Goal: Transaction & Acquisition: Purchase product/service

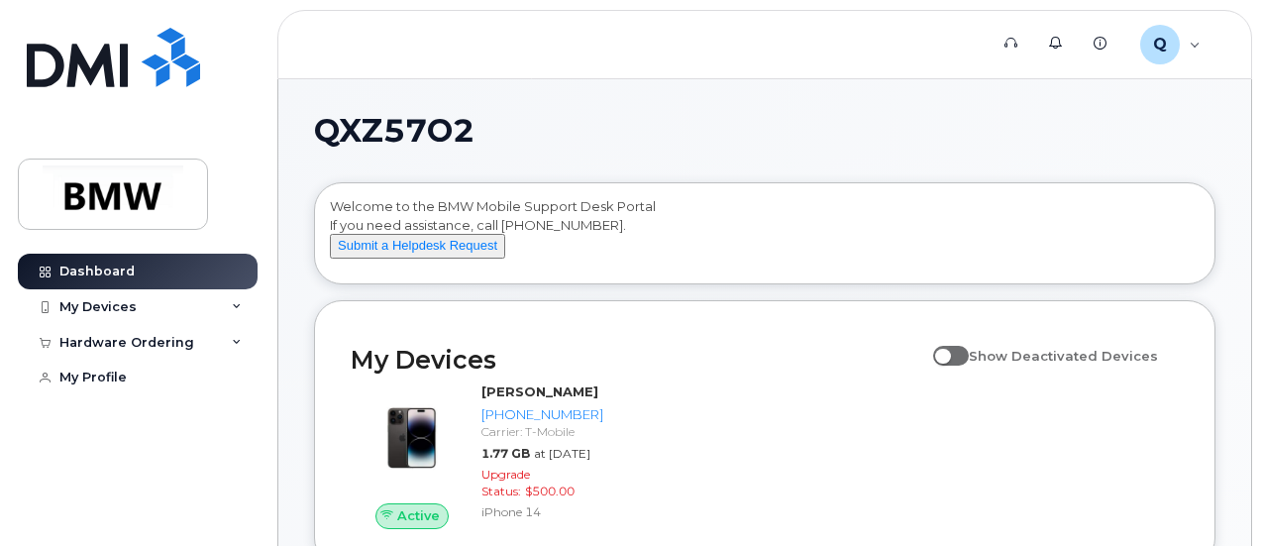
click at [246, 316] on div "My Devices" at bounding box center [138, 307] width 240 height 36
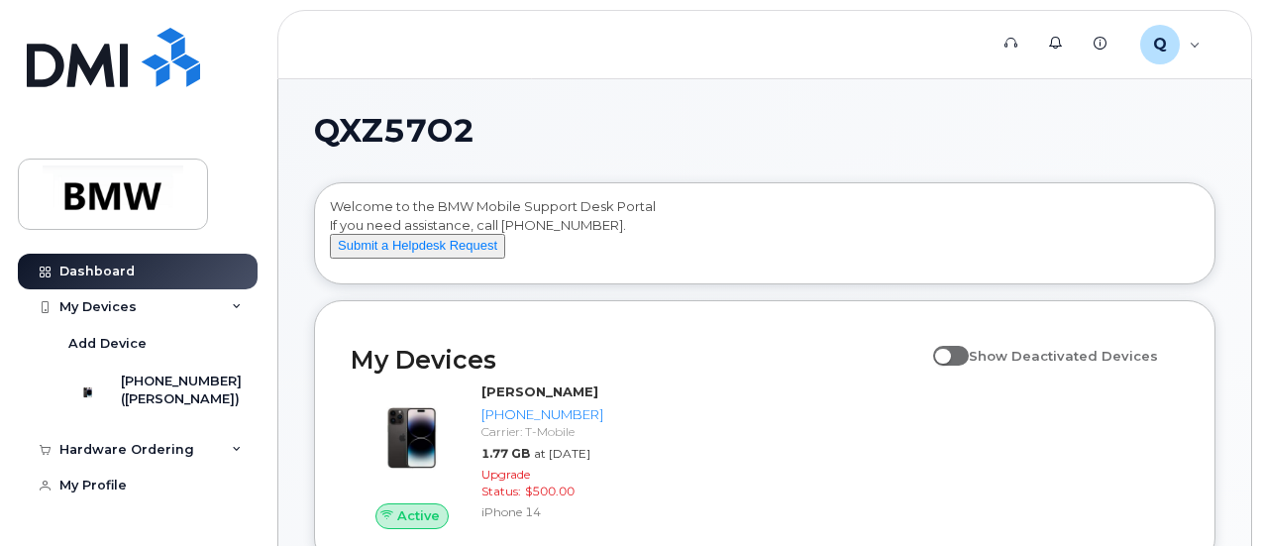
click at [246, 316] on div "My Devices" at bounding box center [138, 307] width 240 height 36
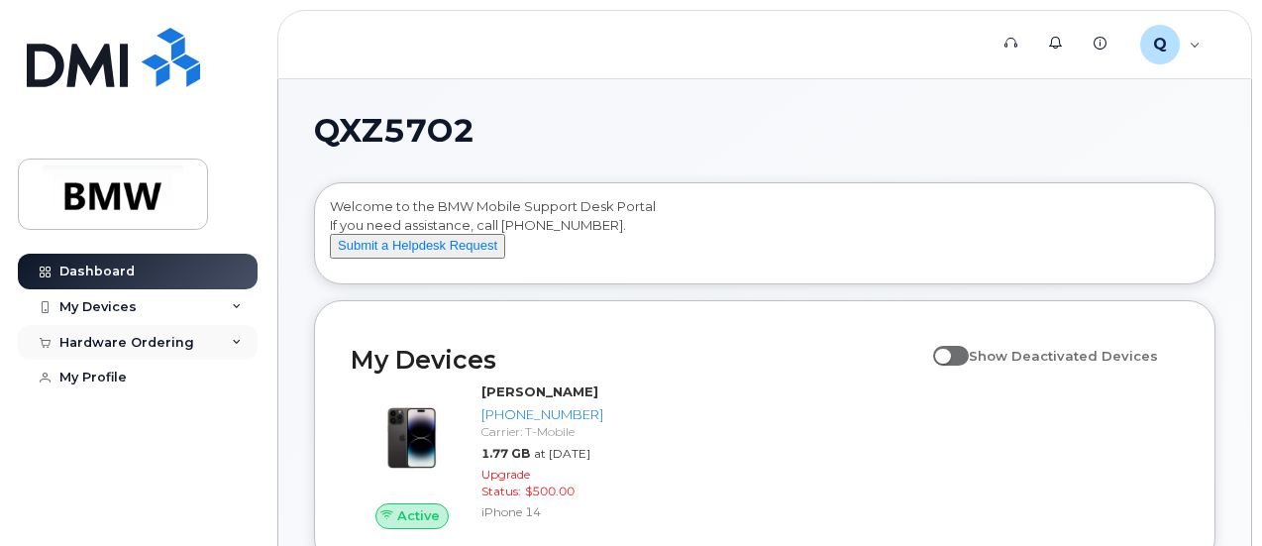
click at [237, 338] on icon at bounding box center [237, 343] width 10 height 10
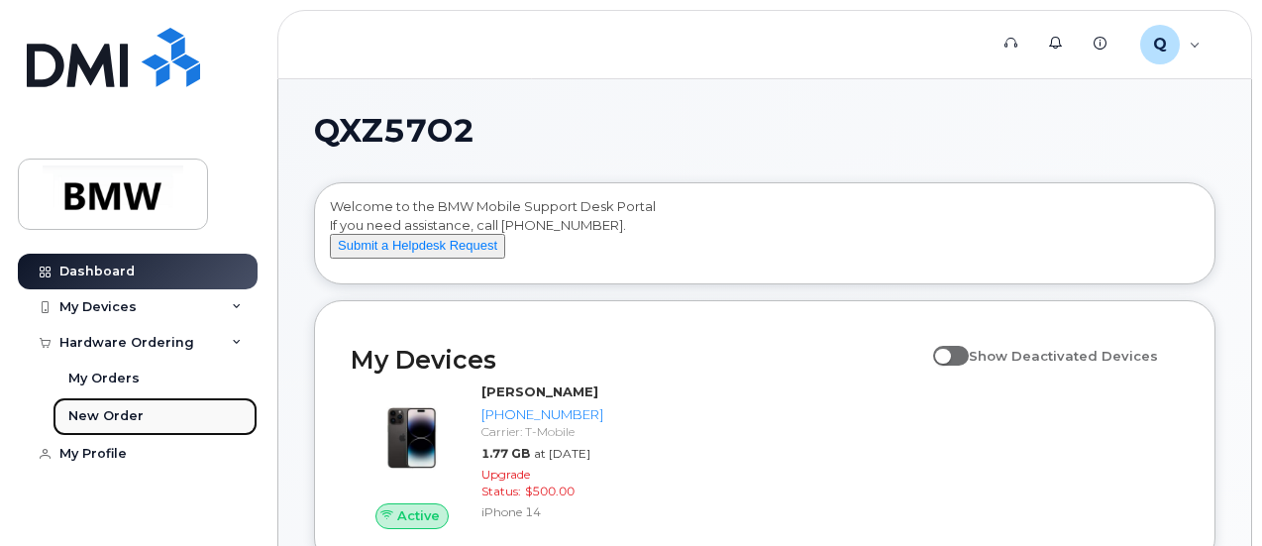
click at [207, 431] on link "New Order" at bounding box center [154, 416] width 205 height 38
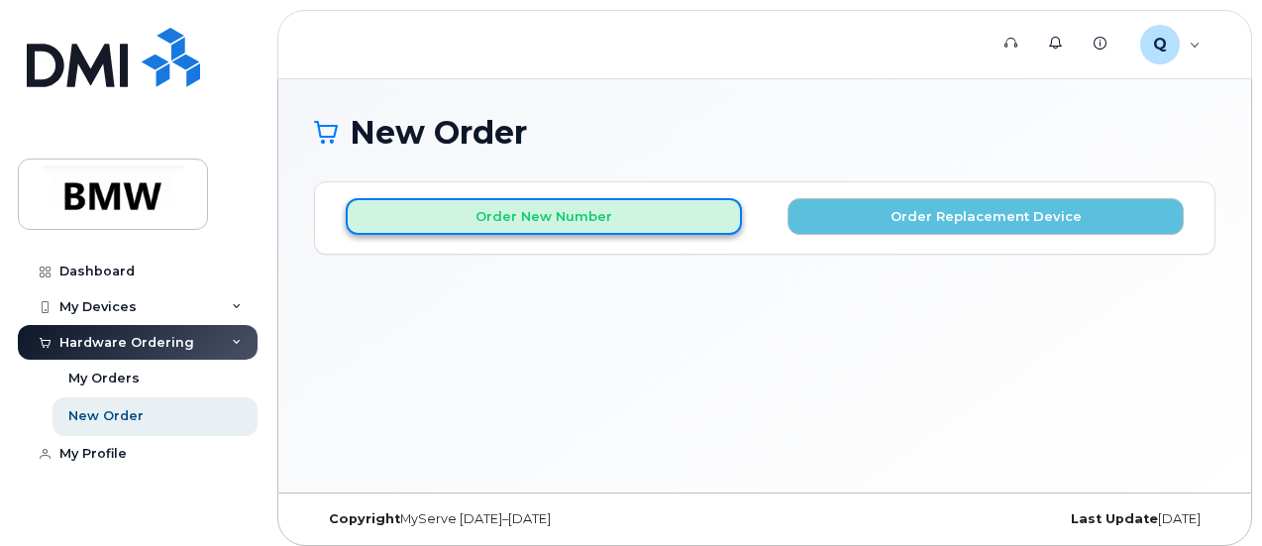
click at [543, 202] on button "Order New Number" at bounding box center [544, 216] width 396 height 37
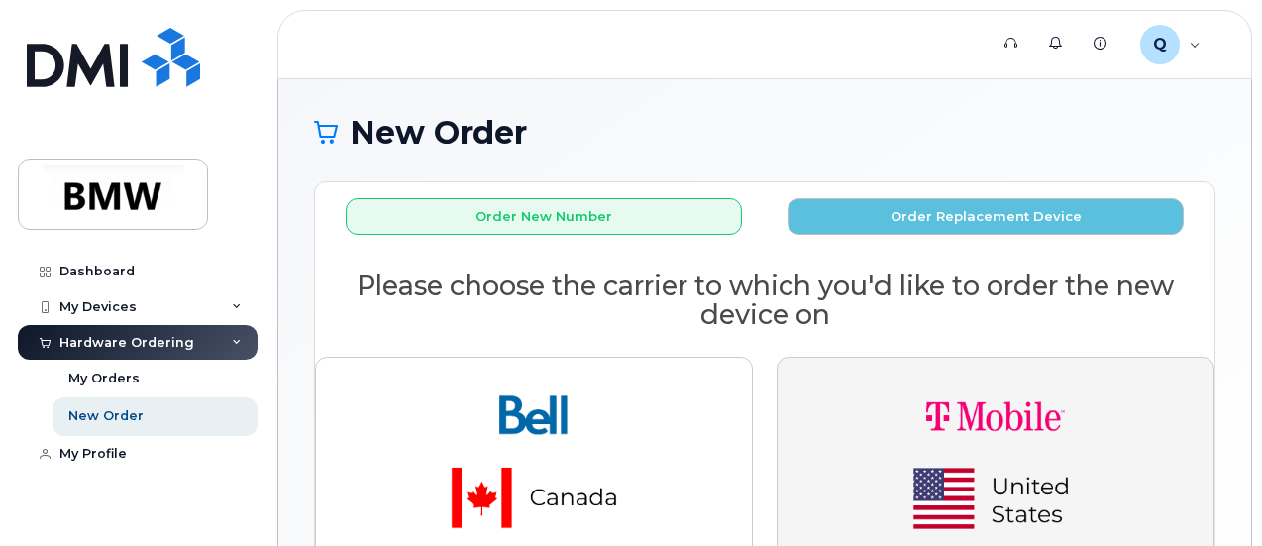
click at [1087, 484] on img "button" at bounding box center [995, 456] width 277 height 166
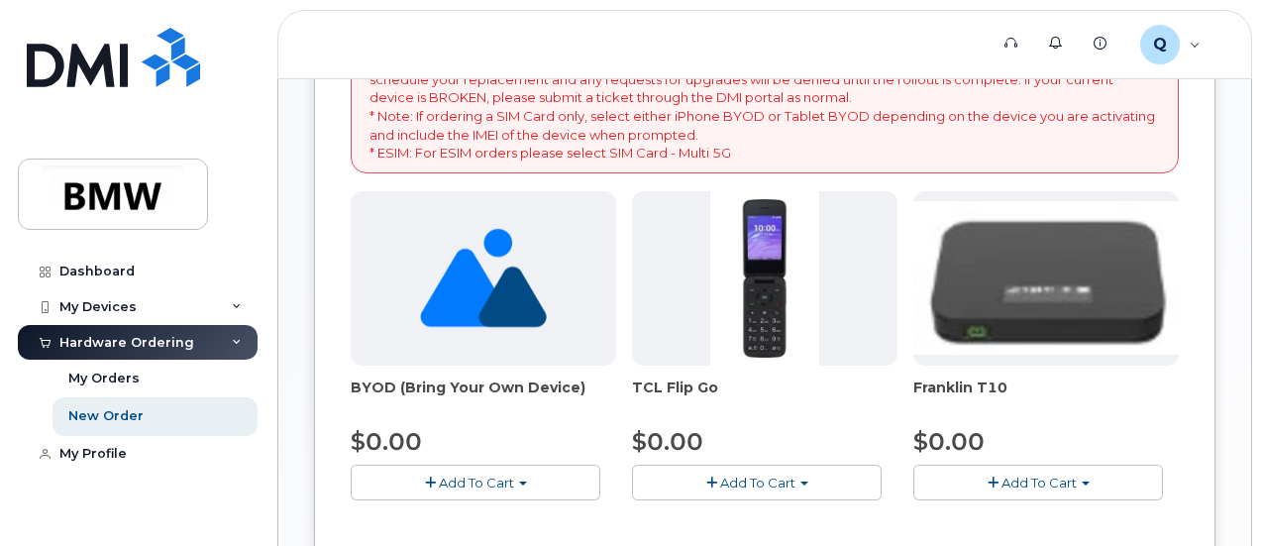
scroll to position [396, 0]
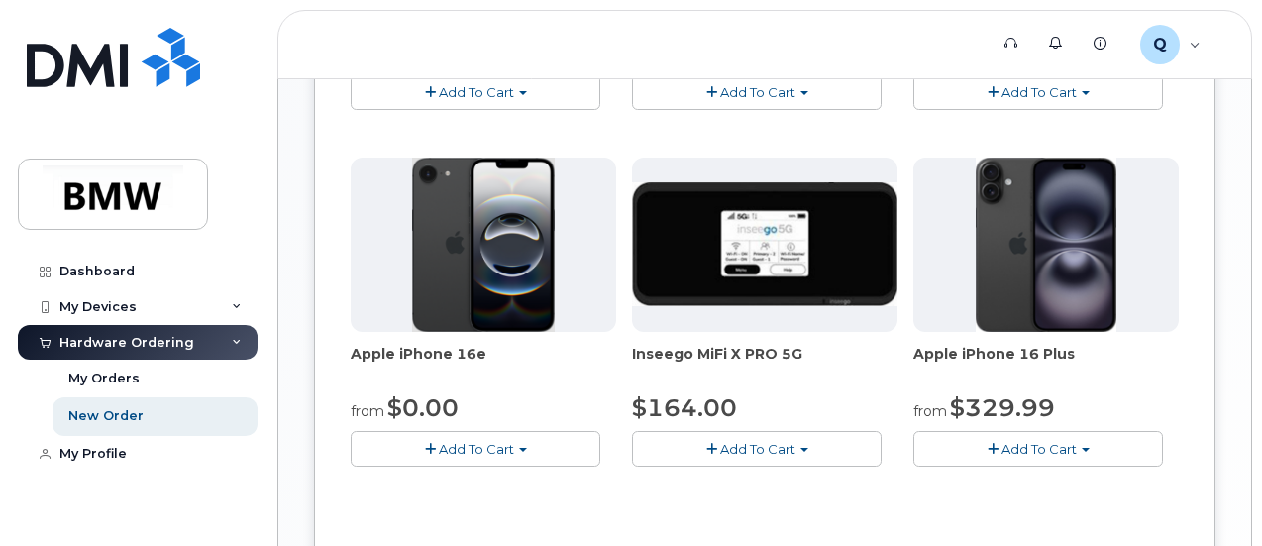
scroll to position [792, 0]
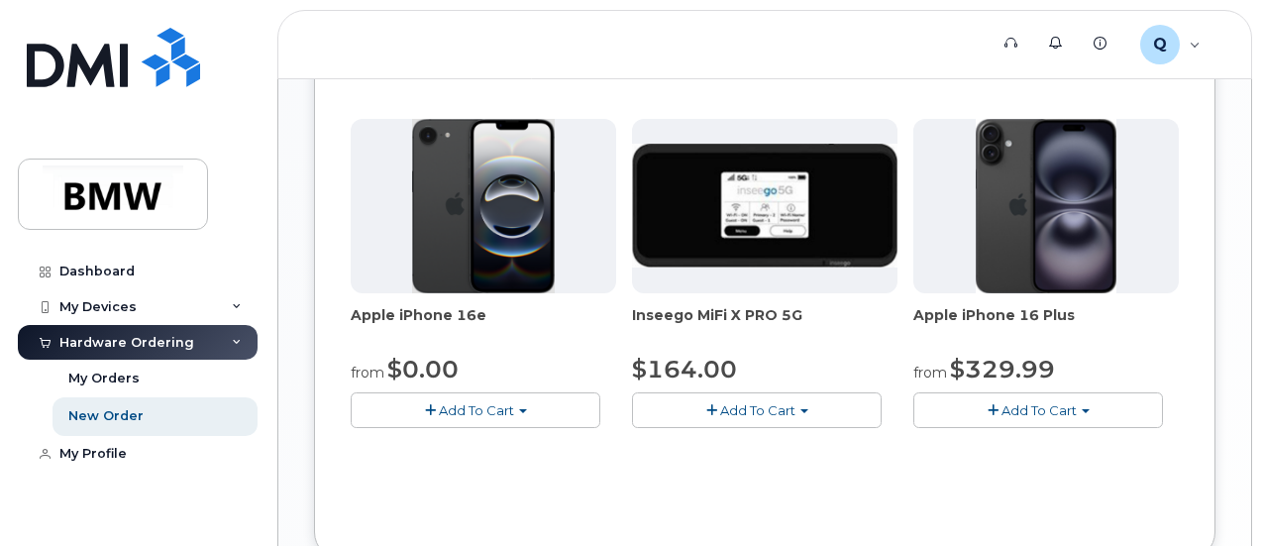
click at [439, 418] on span "Add To Cart" at bounding box center [476, 410] width 75 height 16
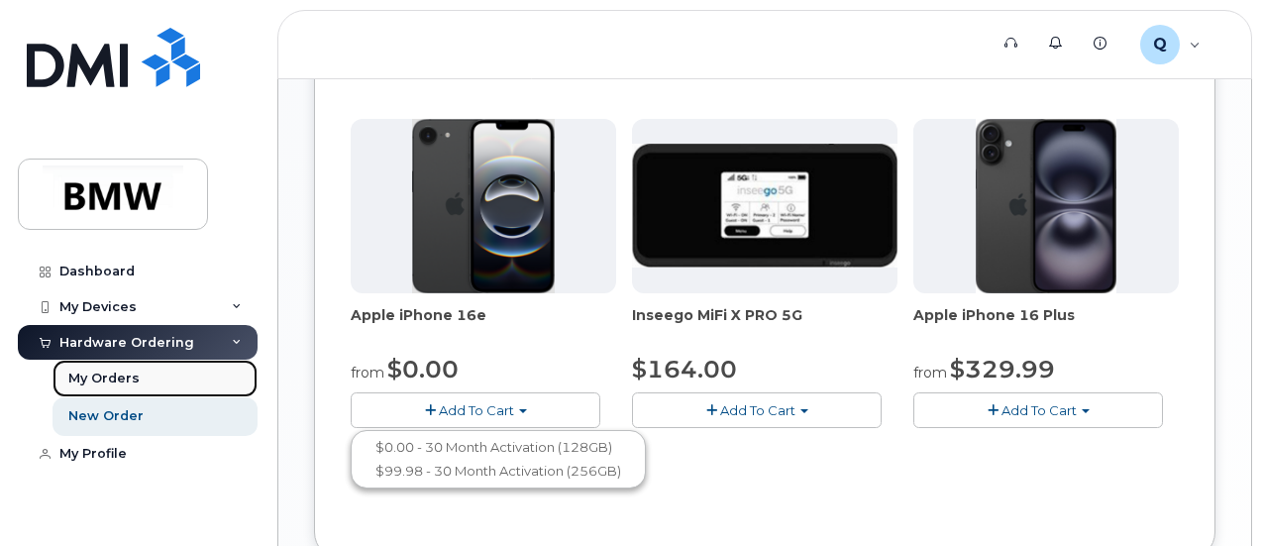
click at [97, 379] on div "My Orders" at bounding box center [103, 378] width 71 height 18
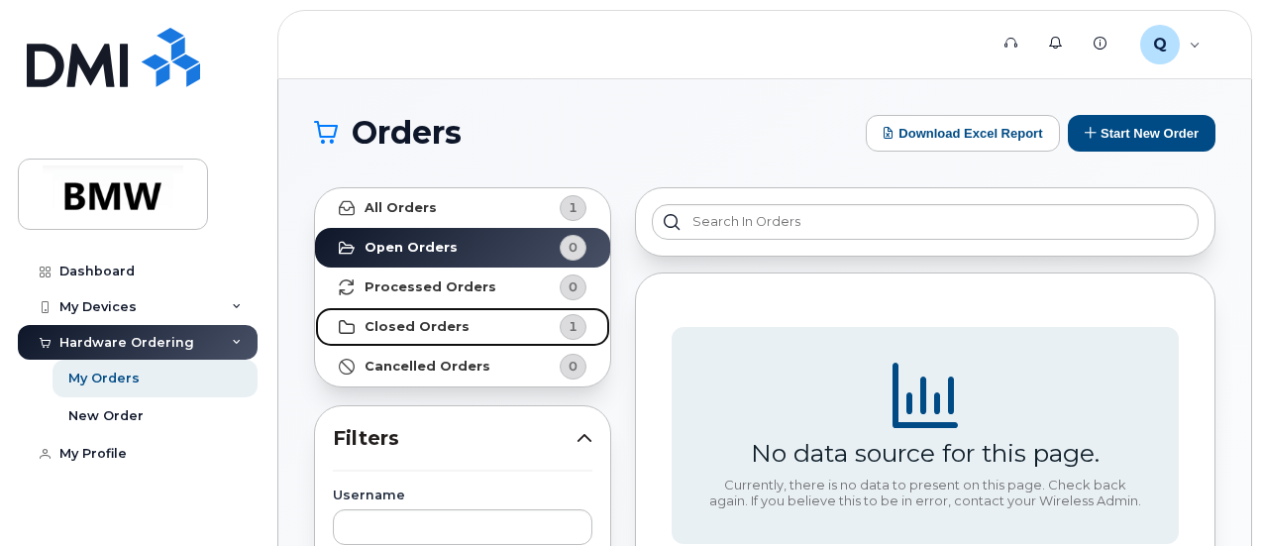
click at [426, 320] on strong "Closed Orders" at bounding box center [416, 327] width 105 height 16
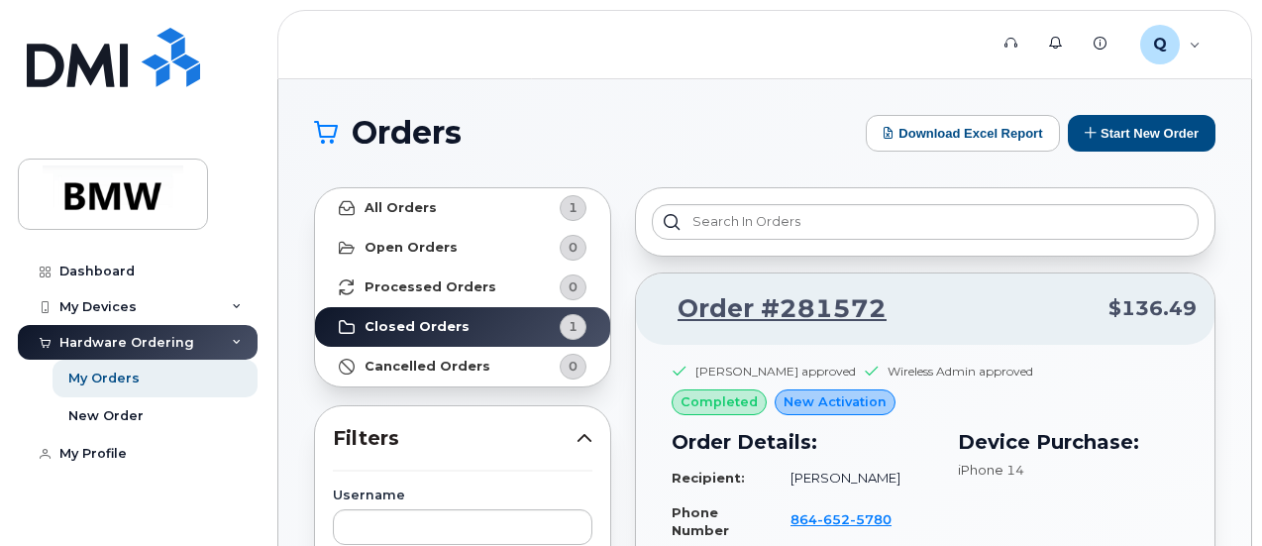
click at [1074, 366] on div "Manfred Pernitsch approved Wireless Admin approved" at bounding box center [924, 376] width 507 height 28
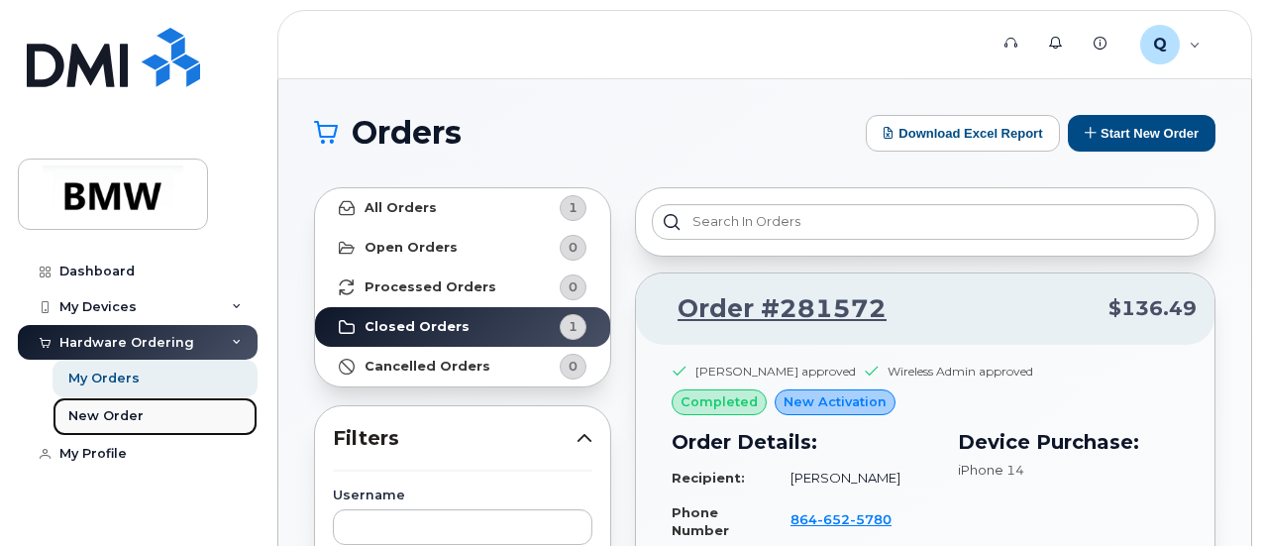
click at [107, 413] on div "New Order" at bounding box center [105, 416] width 75 height 18
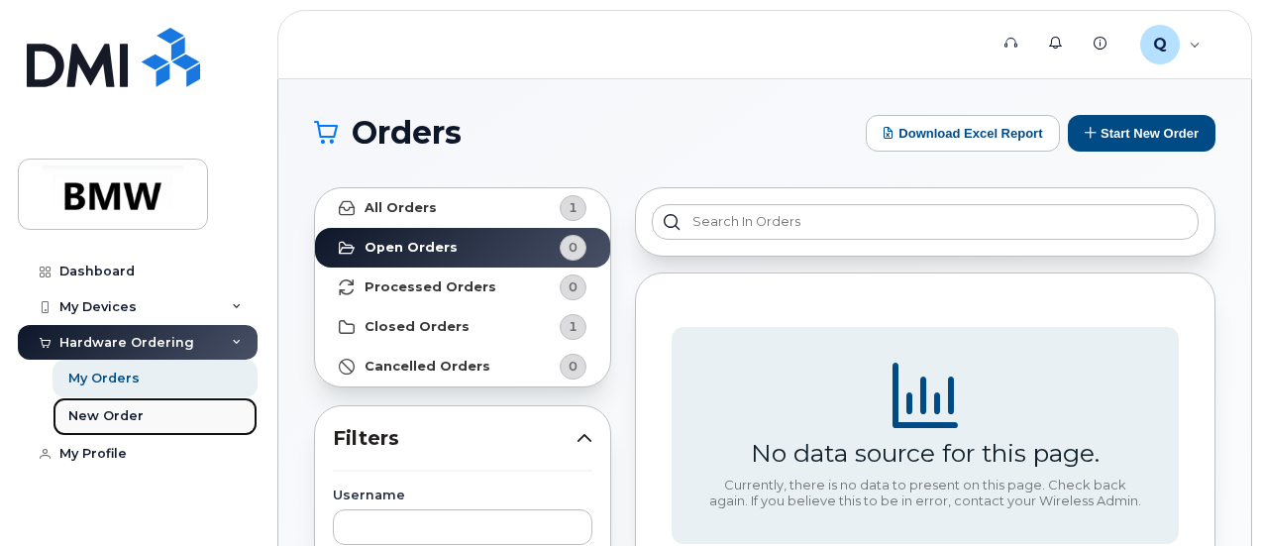
click at [141, 413] on link "New Order" at bounding box center [154, 416] width 205 height 38
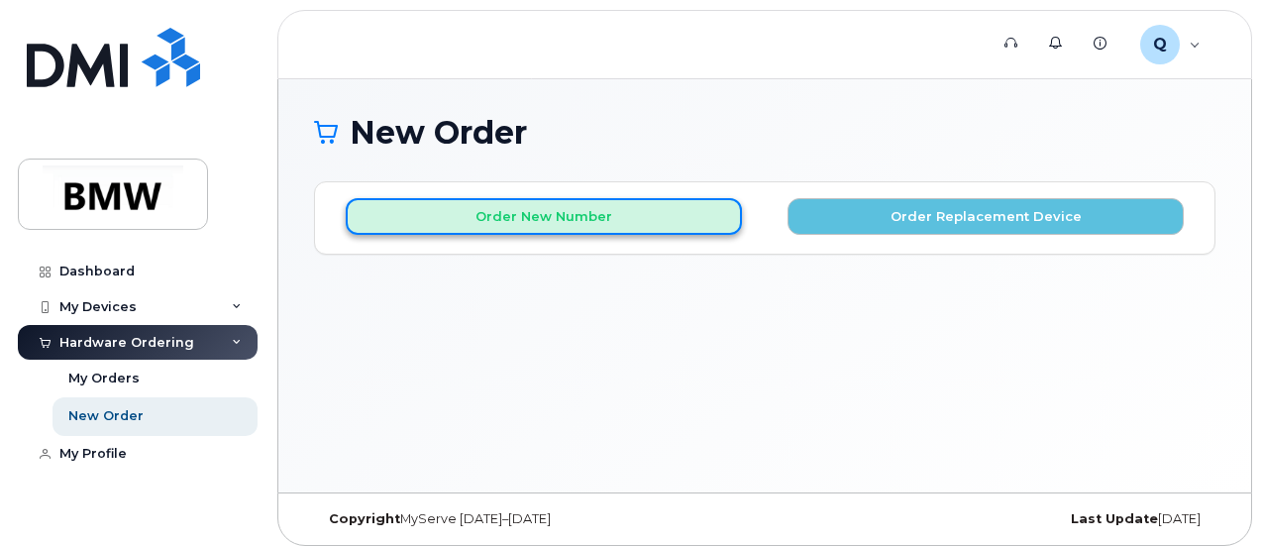
click at [603, 223] on button "Order New Number" at bounding box center [544, 216] width 396 height 37
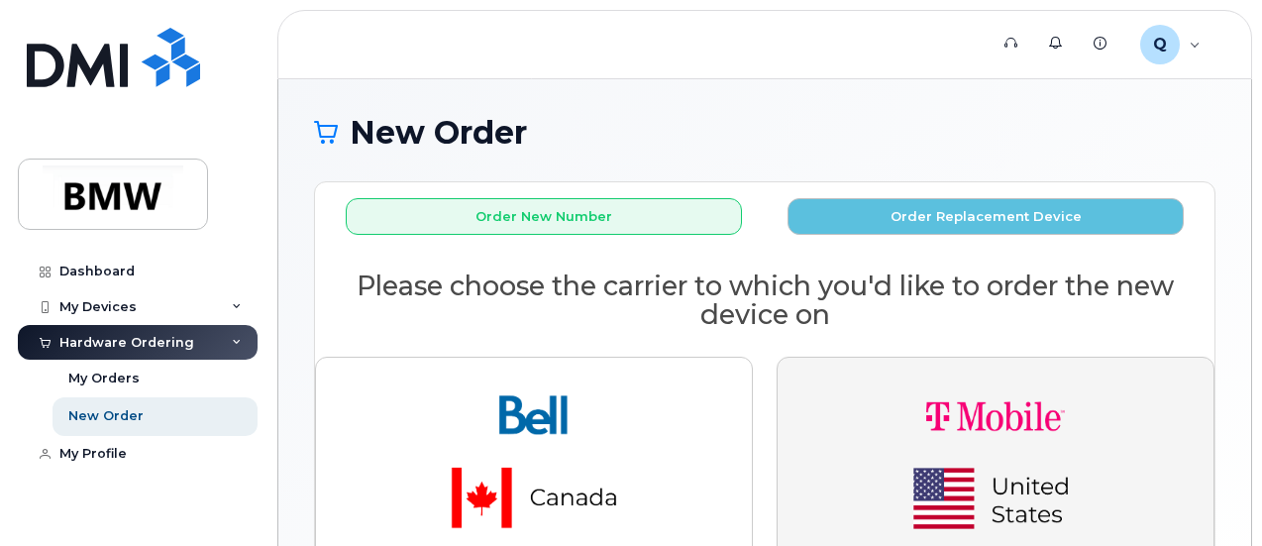
click at [965, 452] on img "button" at bounding box center [995, 456] width 277 height 166
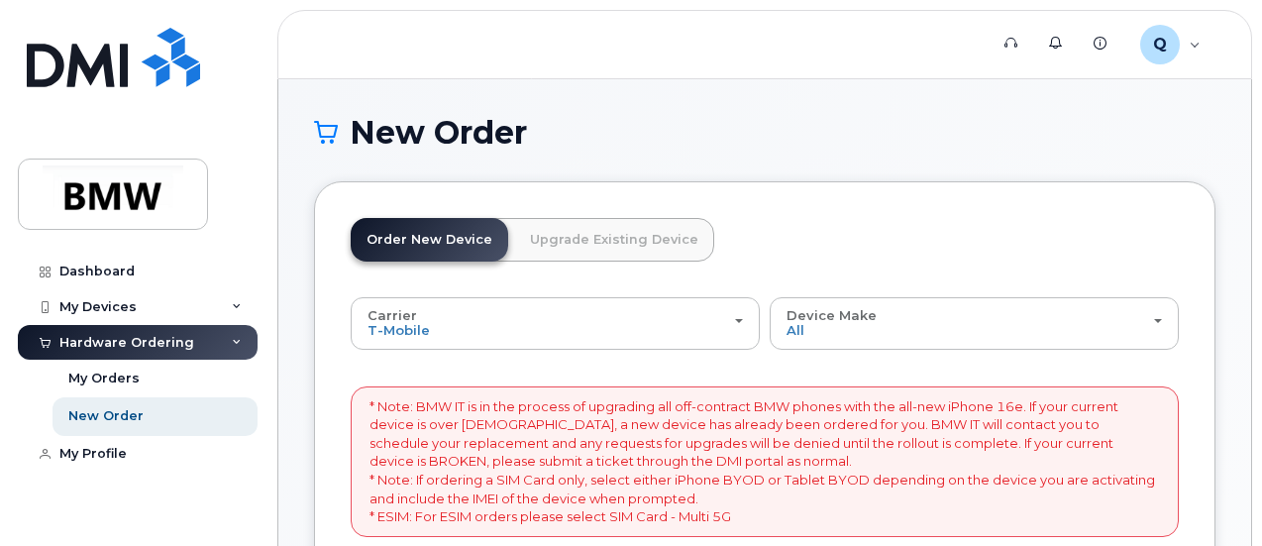
scroll to position [477, 0]
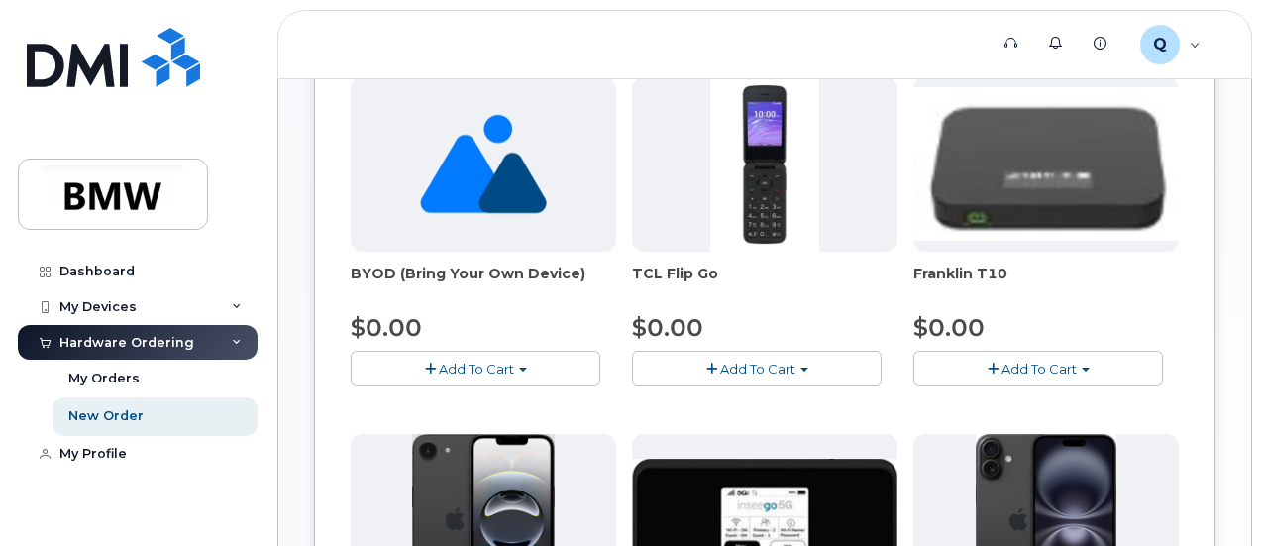
click at [1260, 435] on body "Support Alerts Knowledge Base Q QXZ57O2 Employee English Français Sign out Dash…" at bounding box center [631, 347] width 1262 height 1649
drag, startPoint x: 1260, startPoint y: 435, endPoint x: 1267, endPoint y: 302, distance: 132.9
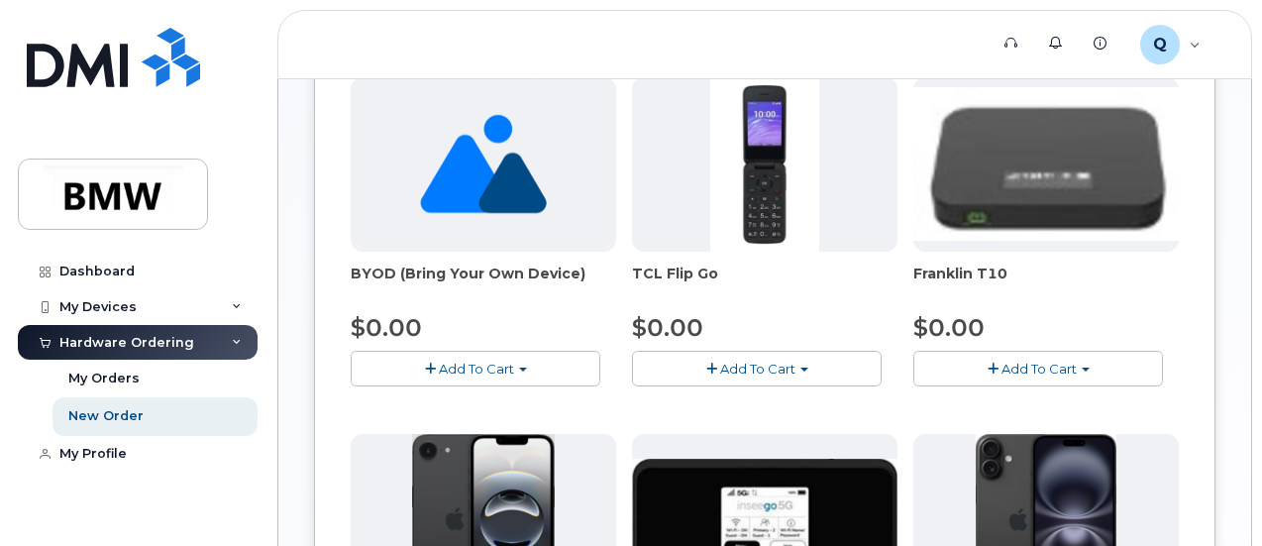
click at [1261, 302] on html "Support Alerts Knowledge Base Q QXZ57O2 Employee English Français Sign out Dash…" at bounding box center [631, 347] width 1262 height 1649
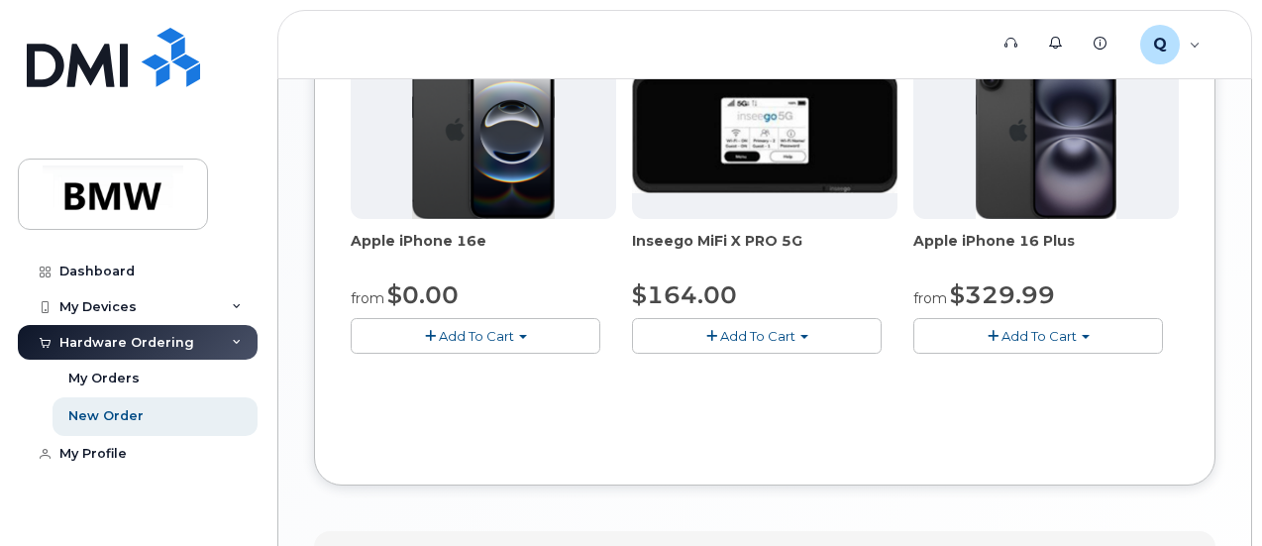
scroll to position [867, 0]
click at [408, 352] on button "Add To Cart" at bounding box center [476, 334] width 250 height 35
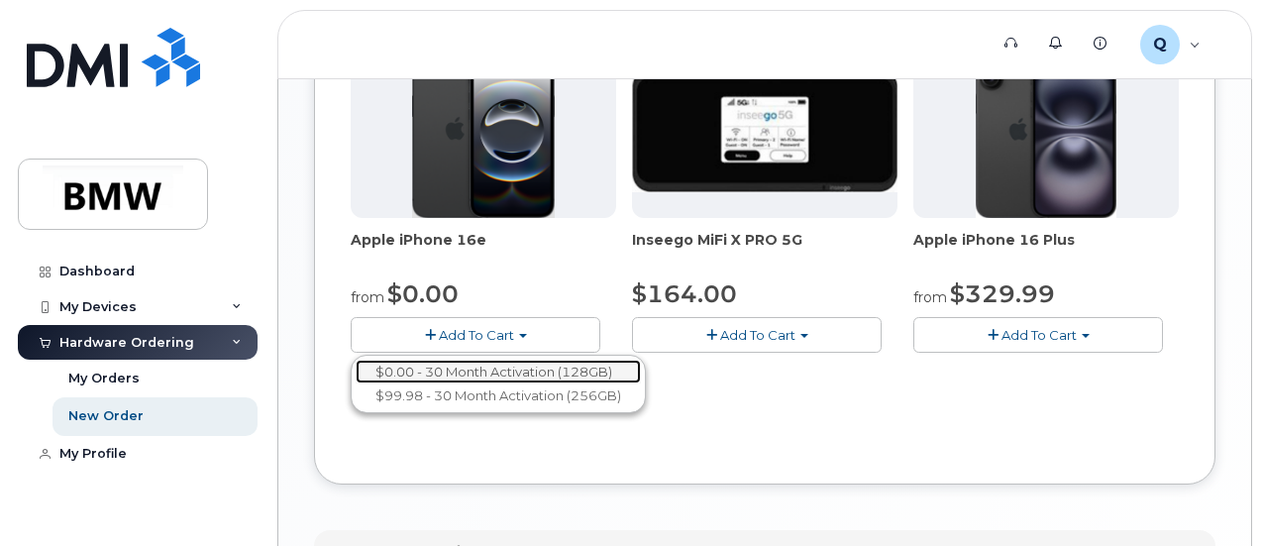
click at [474, 384] on link "$0.00 - 30 Month Activation (128GB)" at bounding box center [498, 371] width 285 height 25
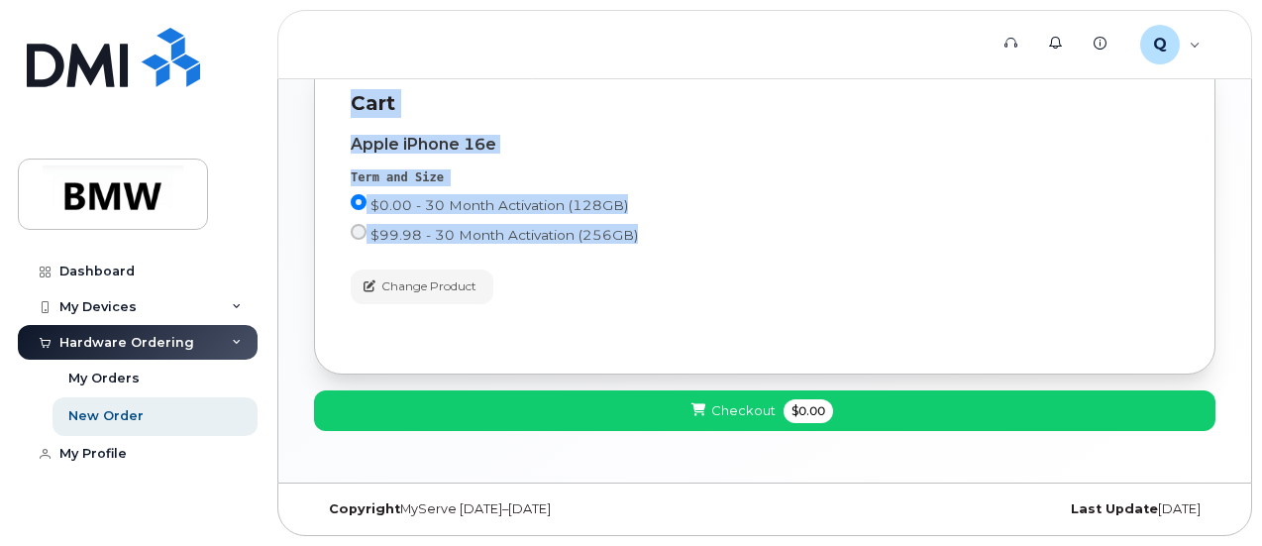
scroll to position [158, 0]
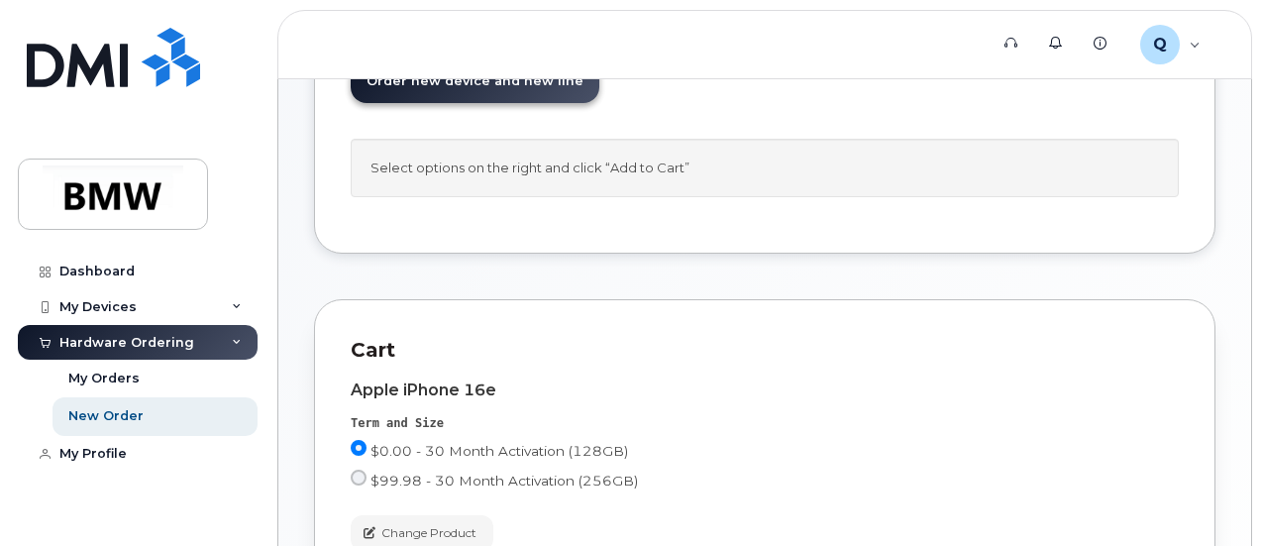
click at [896, 254] on div "Order New Device Upgrade Existing Device Order new device and new line Order ne…" at bounding box center [764, 138] width 901 height 231
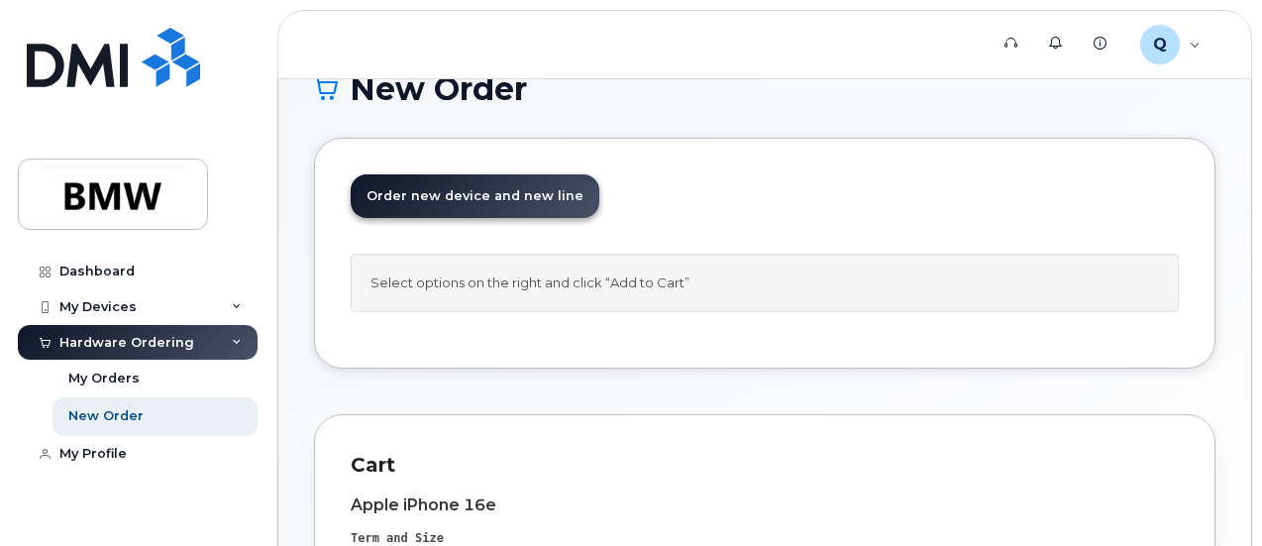
scroll to position [0, 0]
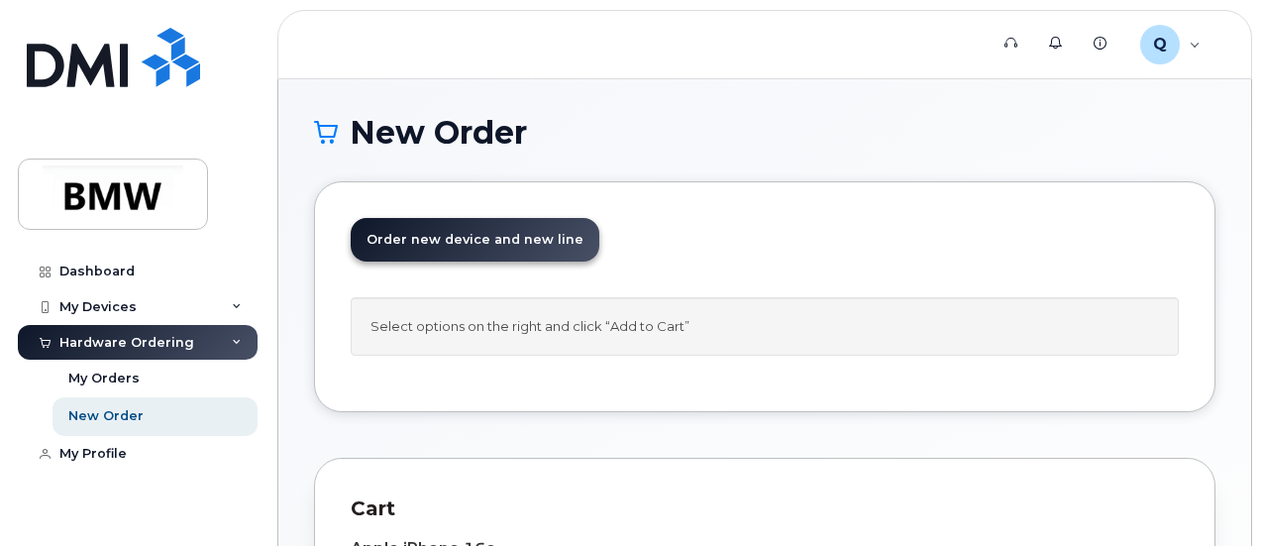
click at [1260, 430] on body "Support Alerts Knowledge Base Q QXZ57O2 Employee English Français Sign out Dash…" at bounding box center [631, 475] width 1262 height 951
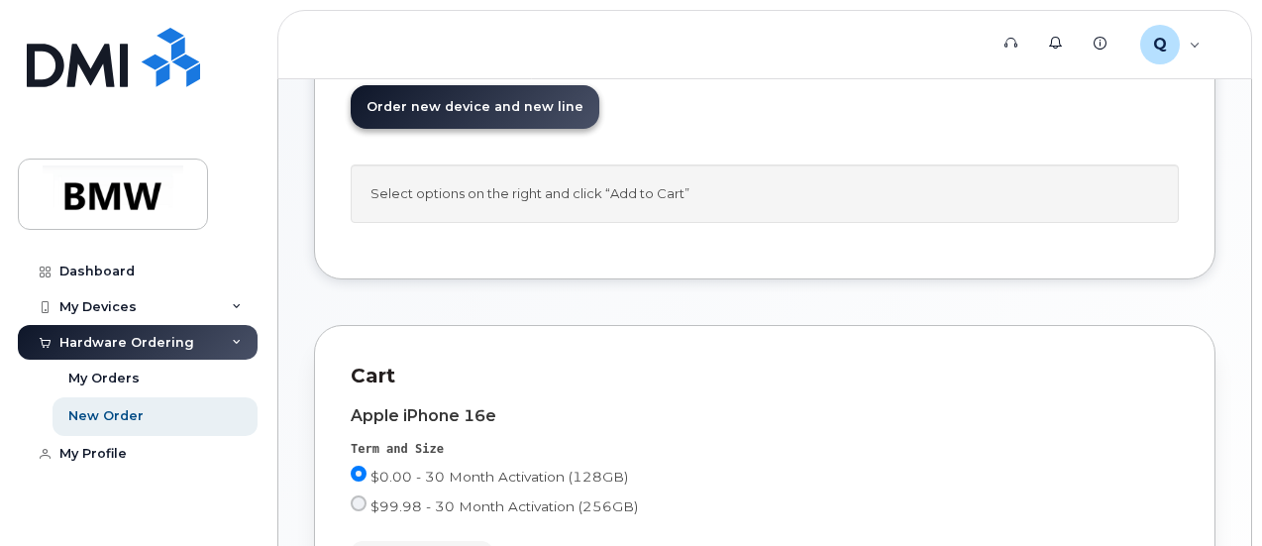
scroll to position [158, 0]
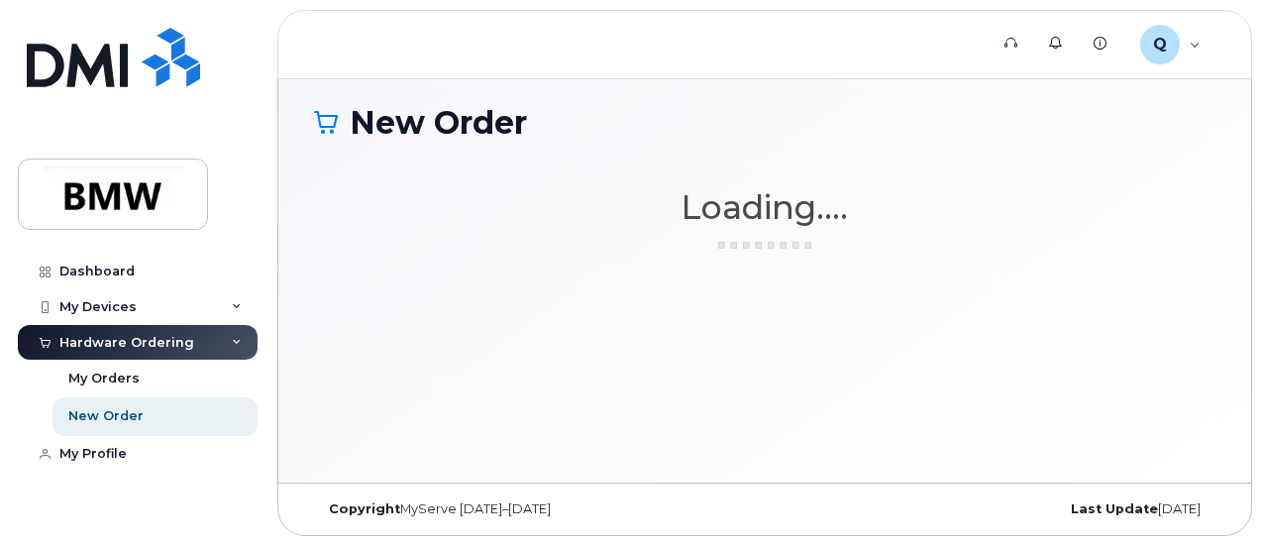
scroll to position [9, 0]
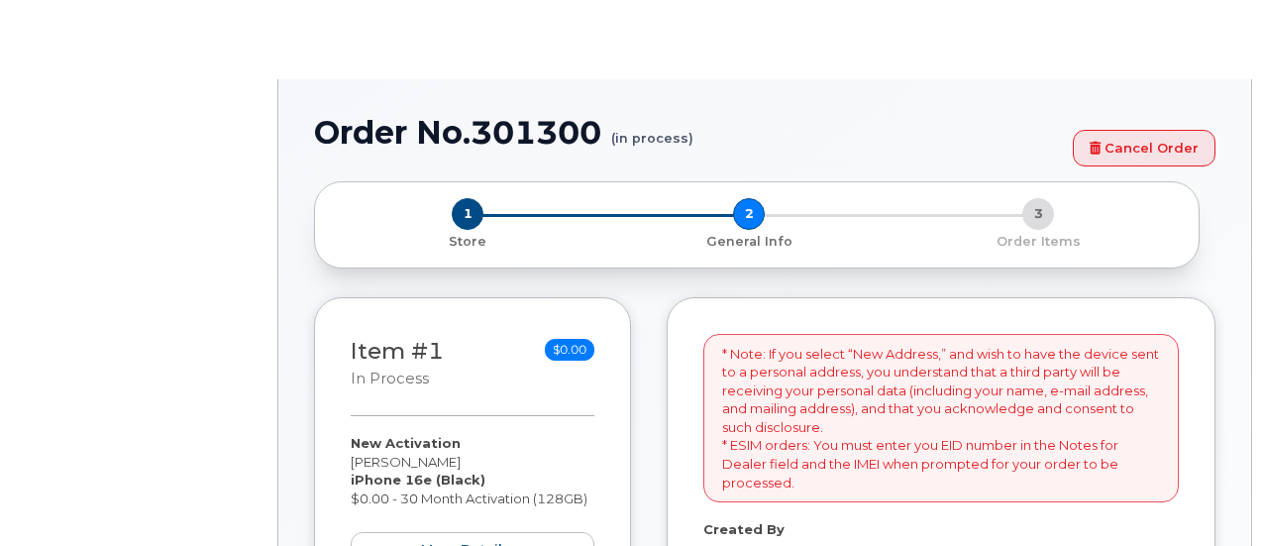
select select
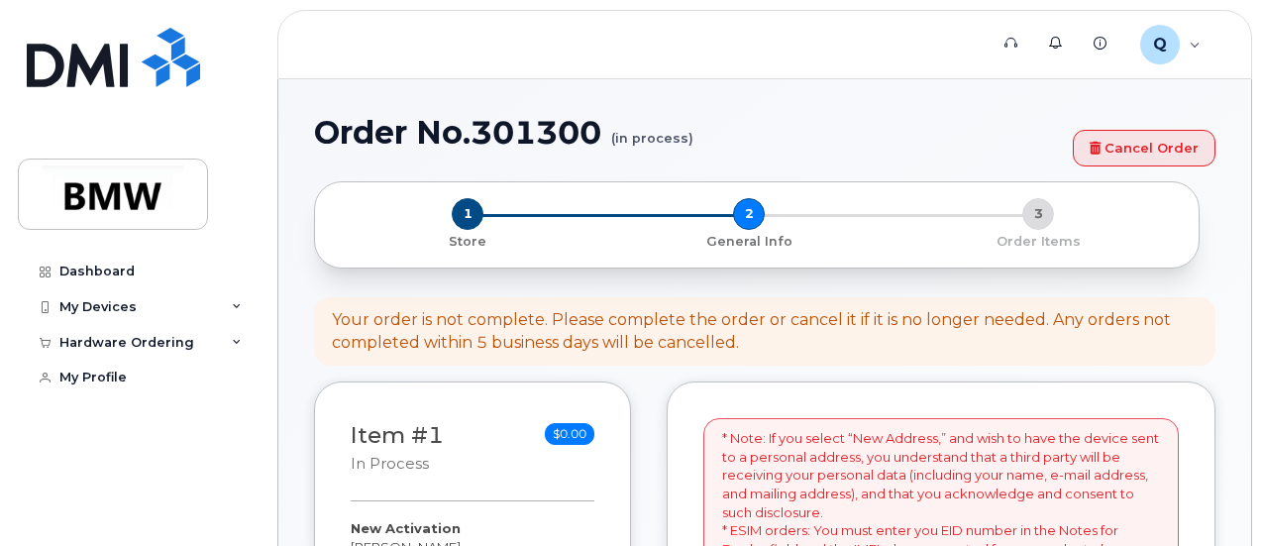
drag, startPoint x: 1261, startPoint y: 165, endPoint x: 1267, endPoint y: 245, distance: 79.4
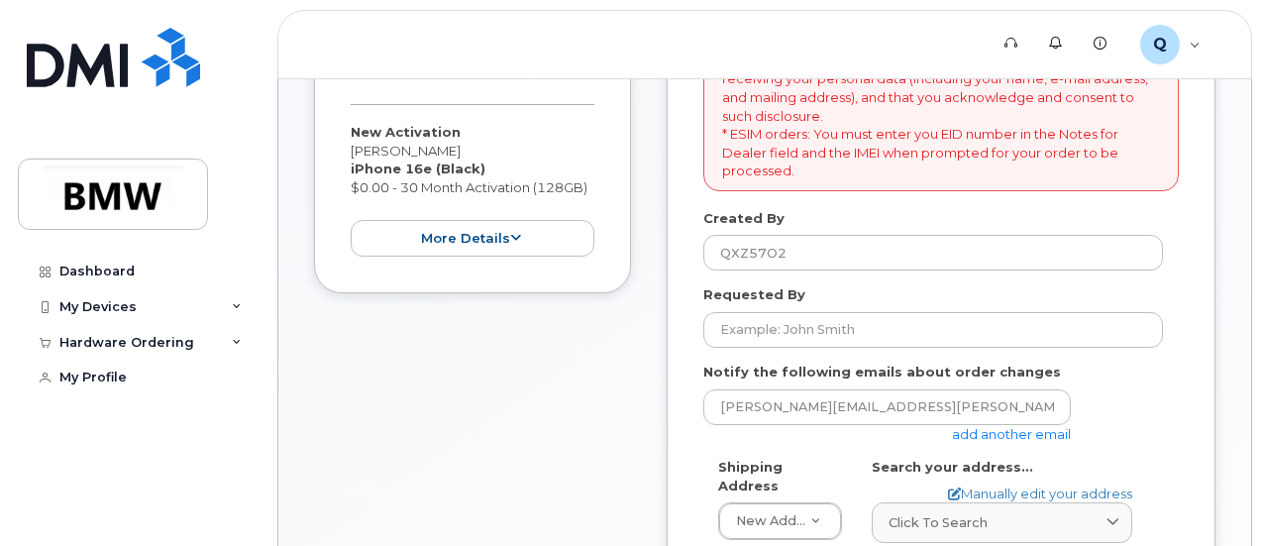
scroll to position [436, 0]
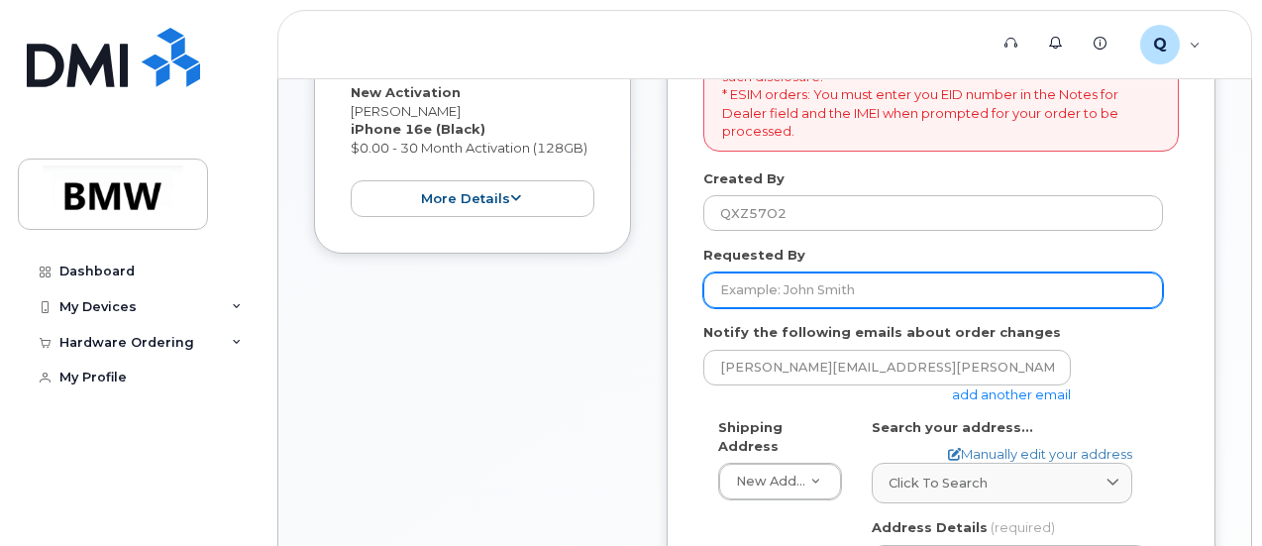
click at [784, 298] on input "Requested By" at bounding box center [932, 290] width 459 height 36
type input "[PERSON_NAME] [PERSON_NAME]"
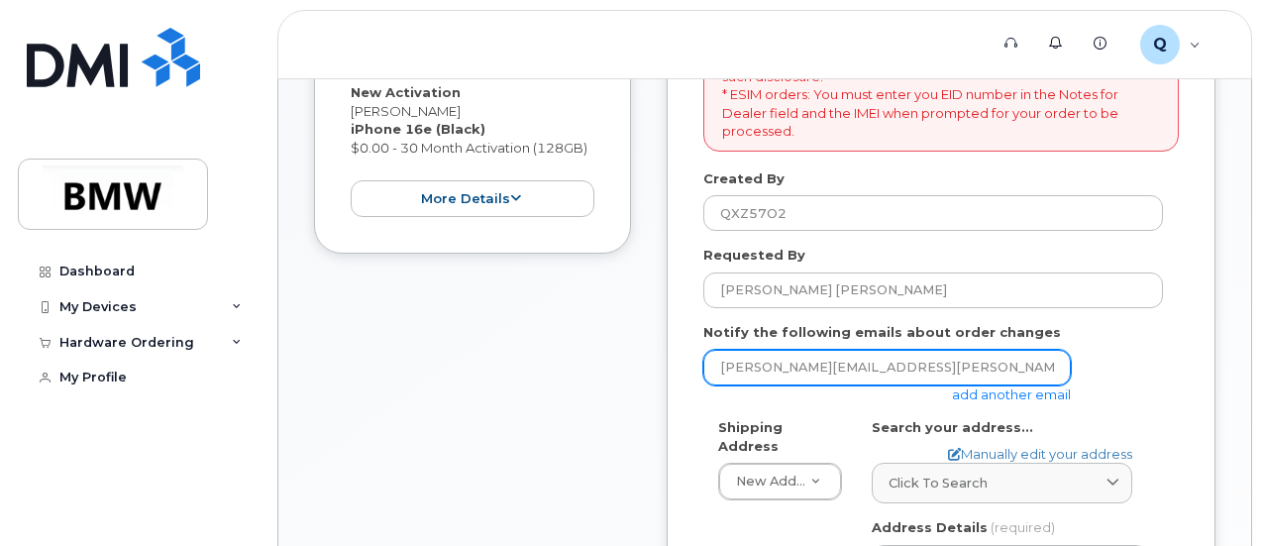
click at [774, 365] on input "[PERSON_NAME][EMAIL_ADDRESS][PERSON_NAME][DOMAIN_NAME]" at bounding box center [886, 368] width 367 height 36
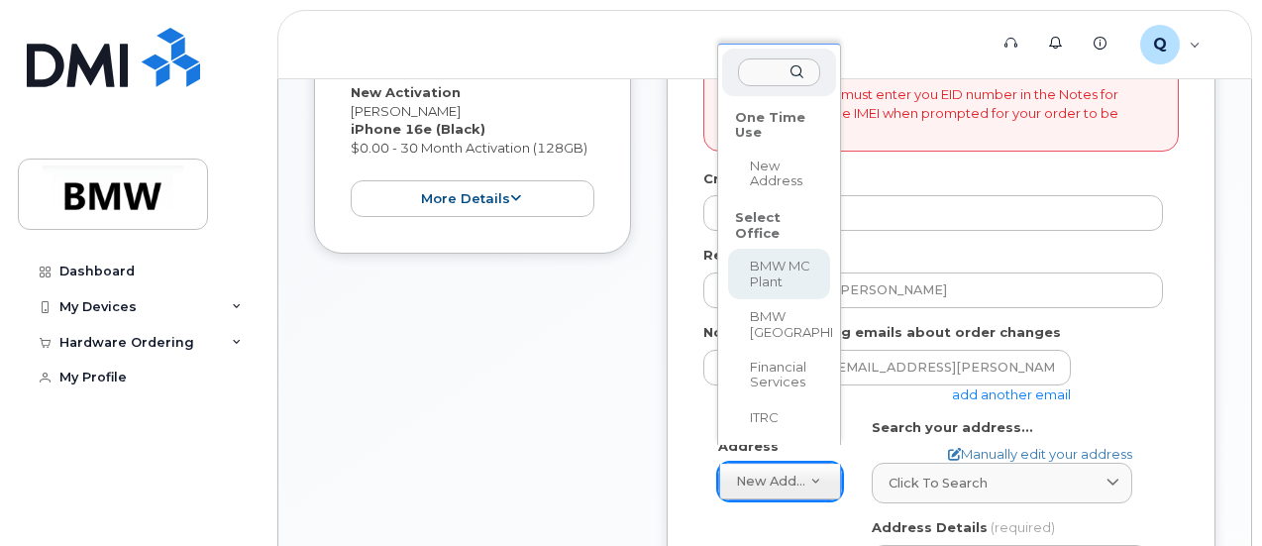
select select
type textarea "[STREET_ADDRESS] Greer [US_STATE] 29651-6731"
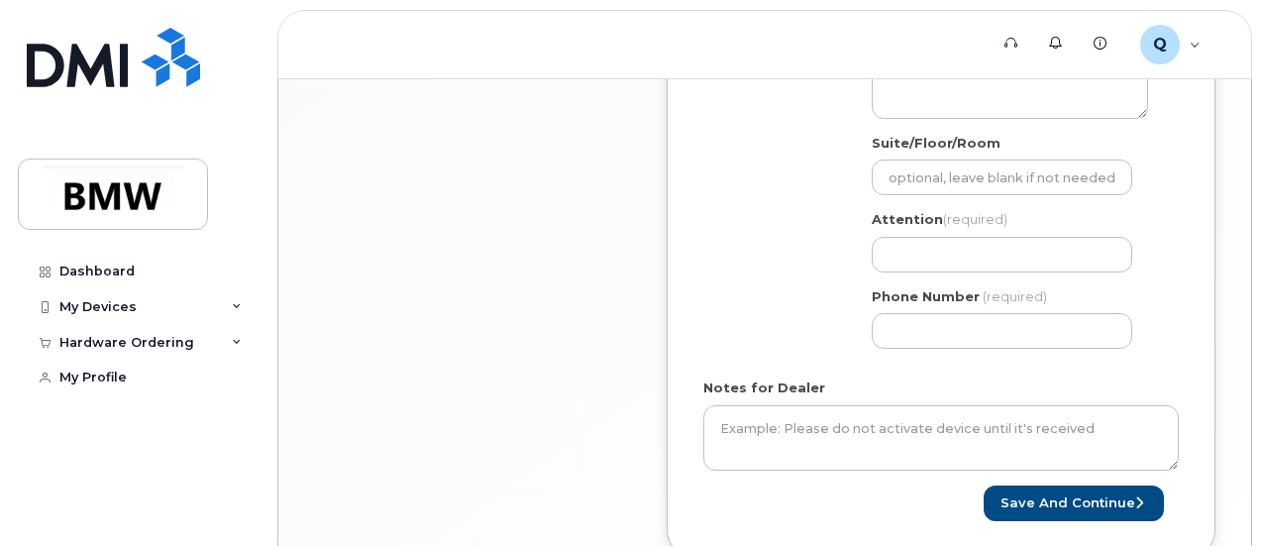
scroll to position [860, 0]
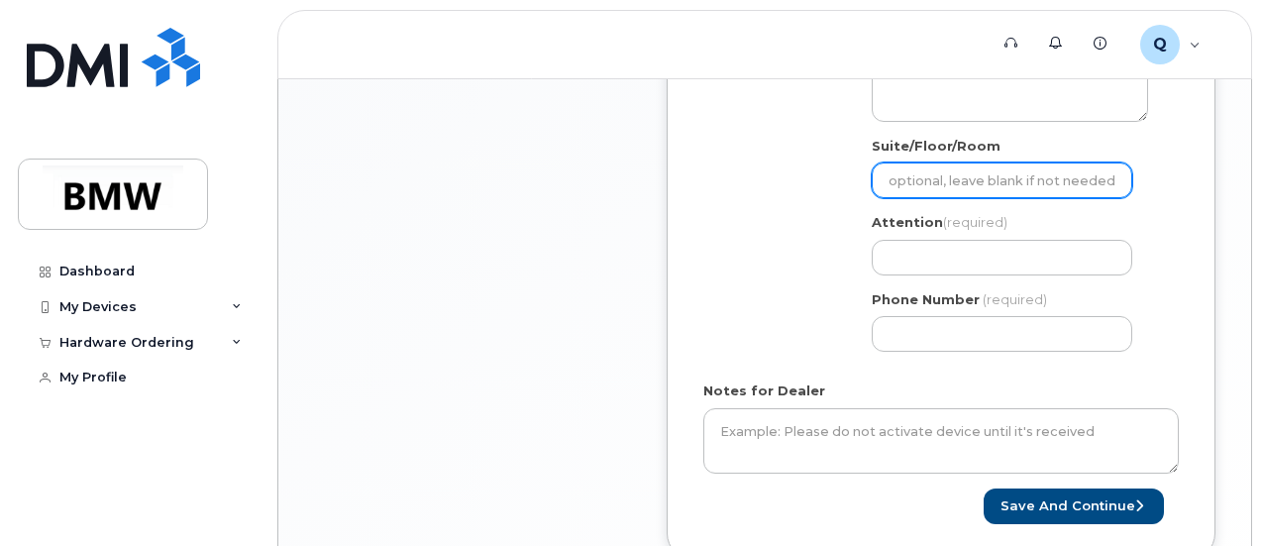
click at [945, 175] on input "Suite/Floor/Room" at bounding box center [1001, 180] width 260 height 36
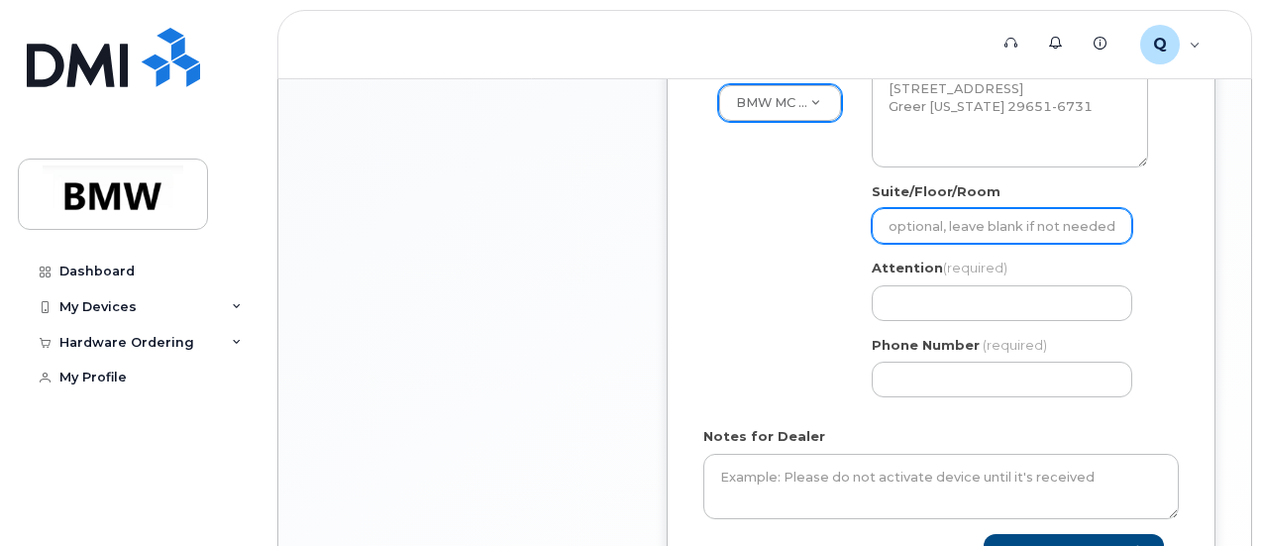
scroll to position [780, 0]
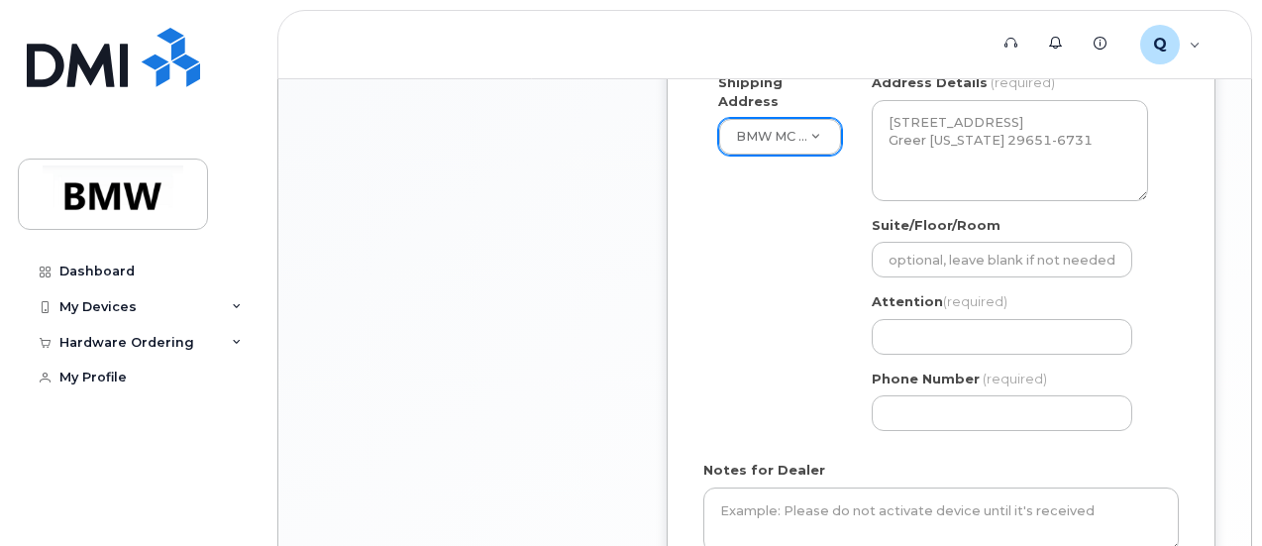
click at [828, 351] on div "Shipping Address BMW MC Plant New Address BMW MC Plant BMW North America Financ…" at bounding box center [932, 259] width 459 height 372
click at [765, 310] on div "Shipping Address BMW MC Plant New Address BMW MC Plant BMW North America Financ…" at bounding box center [932, 259] width 459 height 372
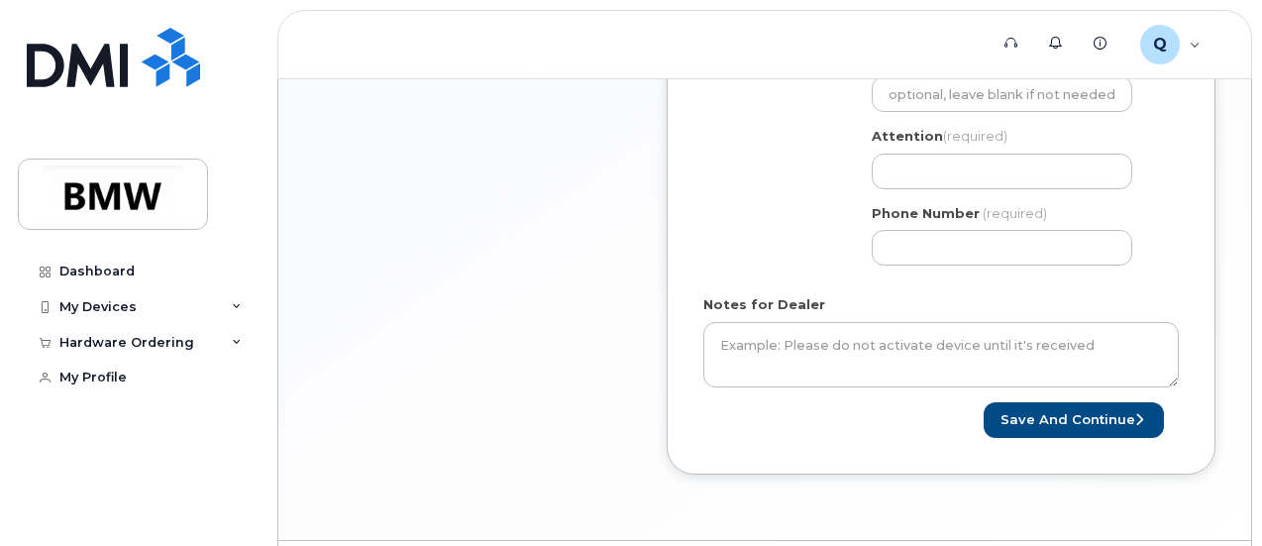
scroll to position [947, 0]
click at [1033, 408] on button "Save and Continue" at bounding box center [1073, 419] width 180 height 37
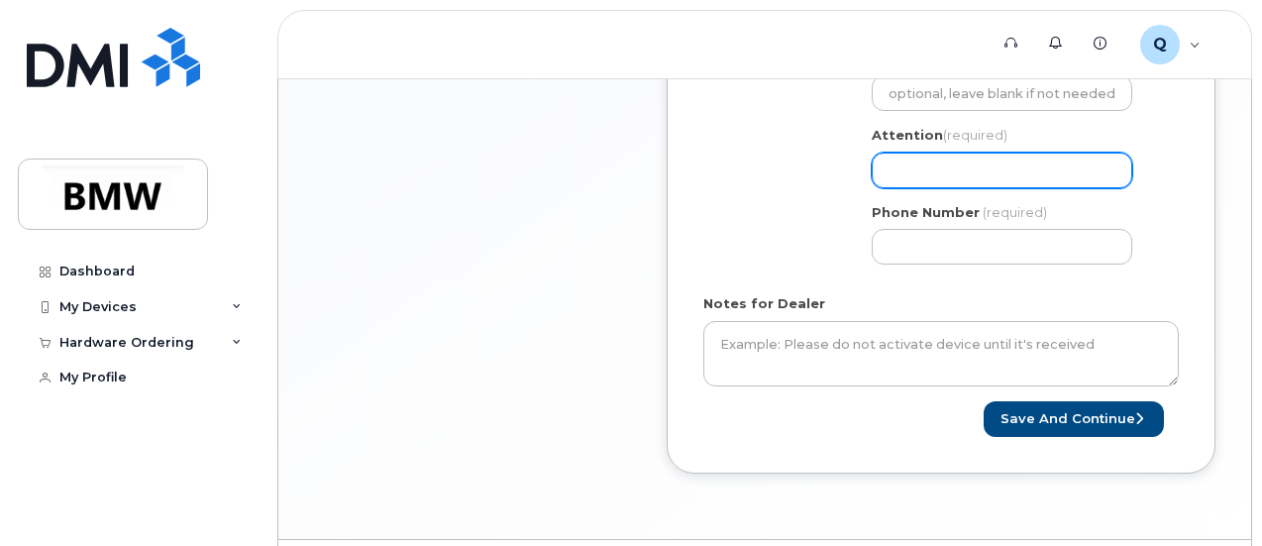
click at [990, 168] on input "Attention (required)" at bounding box center [1001, 171] width 260 height 36
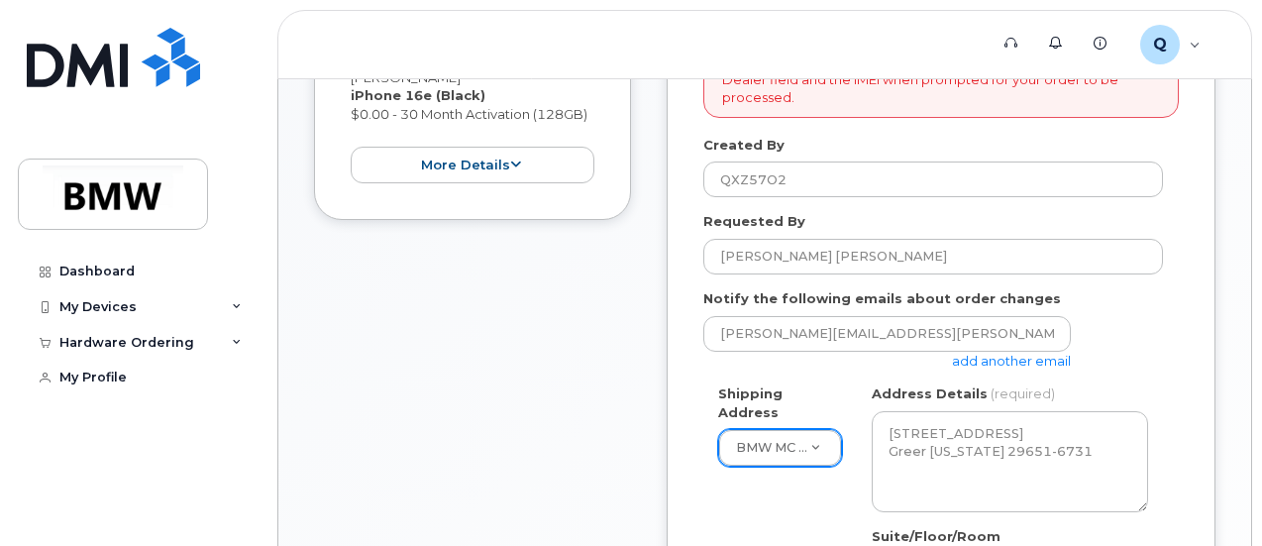
click at [1182, 403] on div "* Note: If you select “New Address,” and wish to have the device sent to a pers…" at bounding box center [940, 431] width 549 height 1039
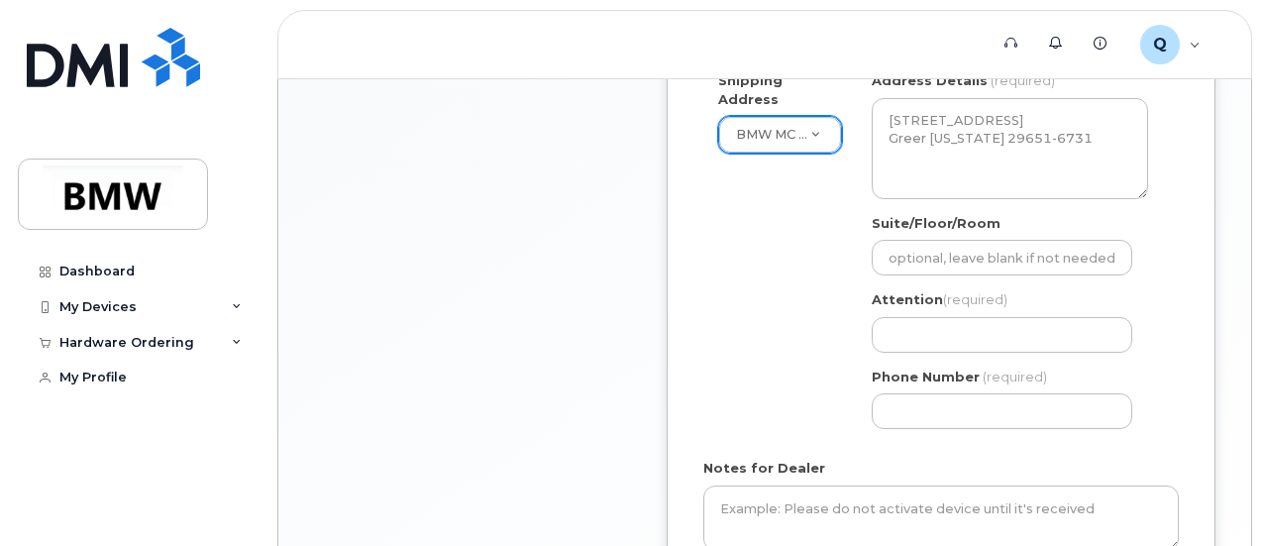
scroll to position [786, 0]
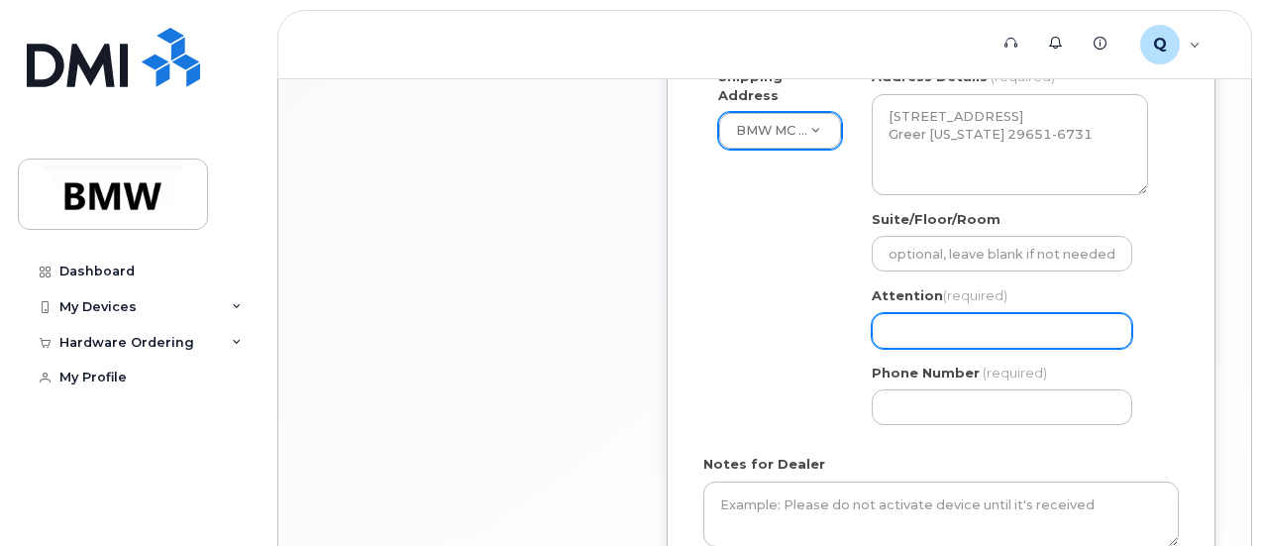
click at [974, 315] on input "Attention (required)" at bounding box center [1001, 331] width 260 height 36
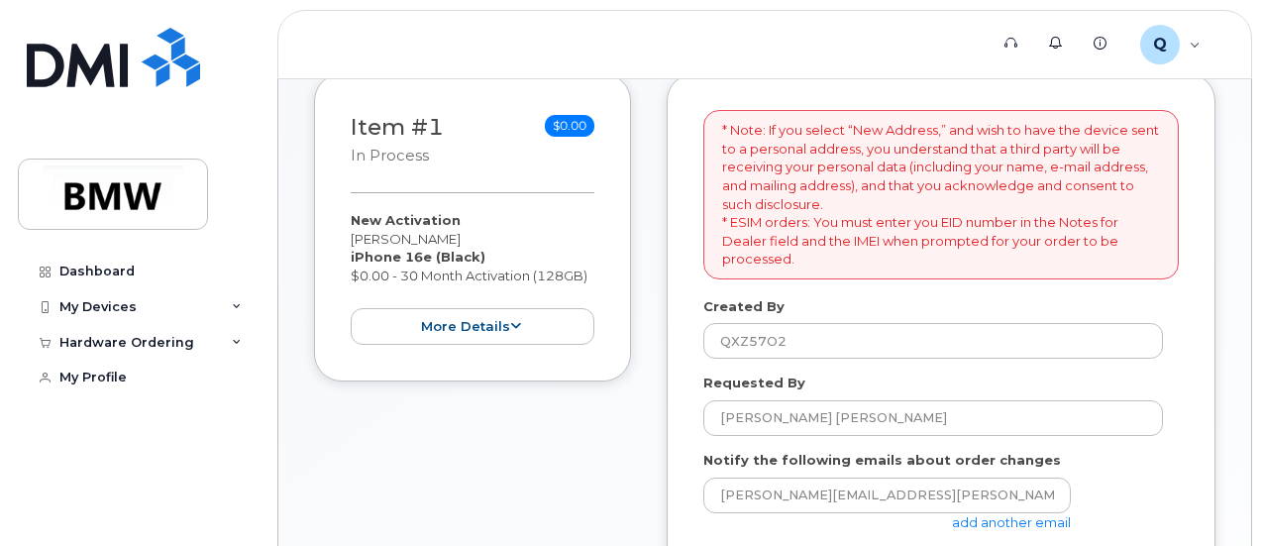
scroll to position [0, 0]
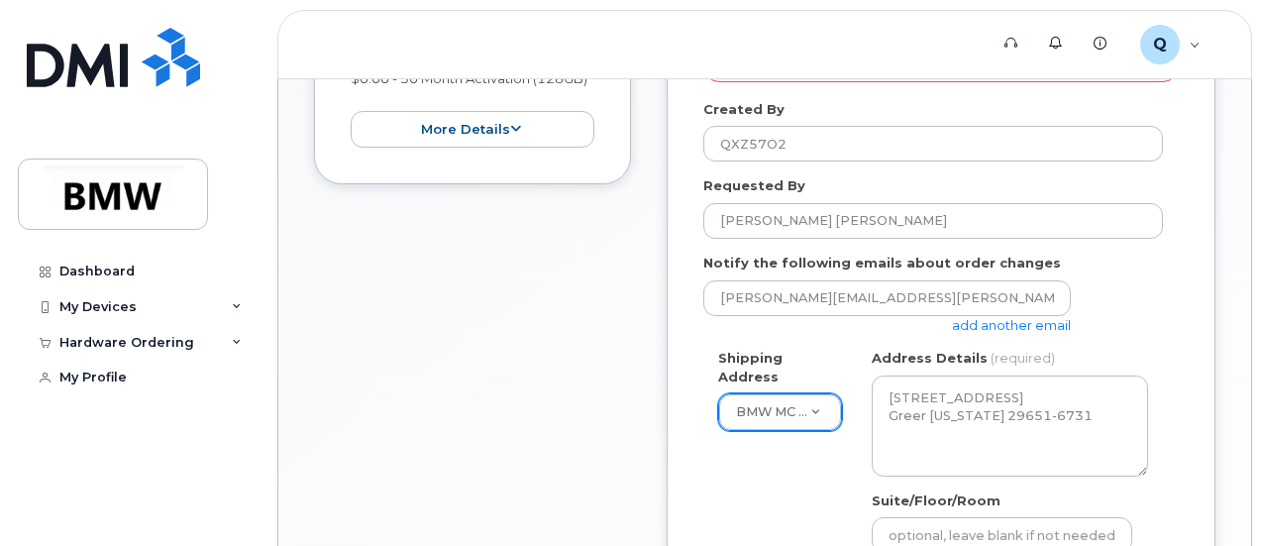
scroll to position [487, 0]
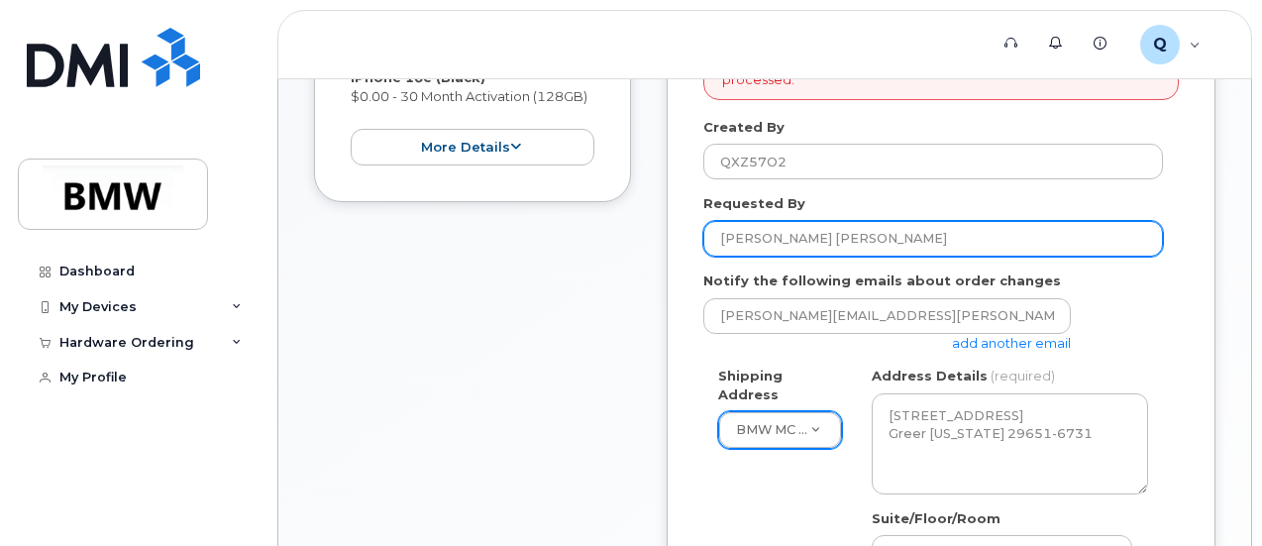
click at [915, 231] on input "Julius Robert Simon" at bounding box center [932, 239] width 459 height 36
type input "J"
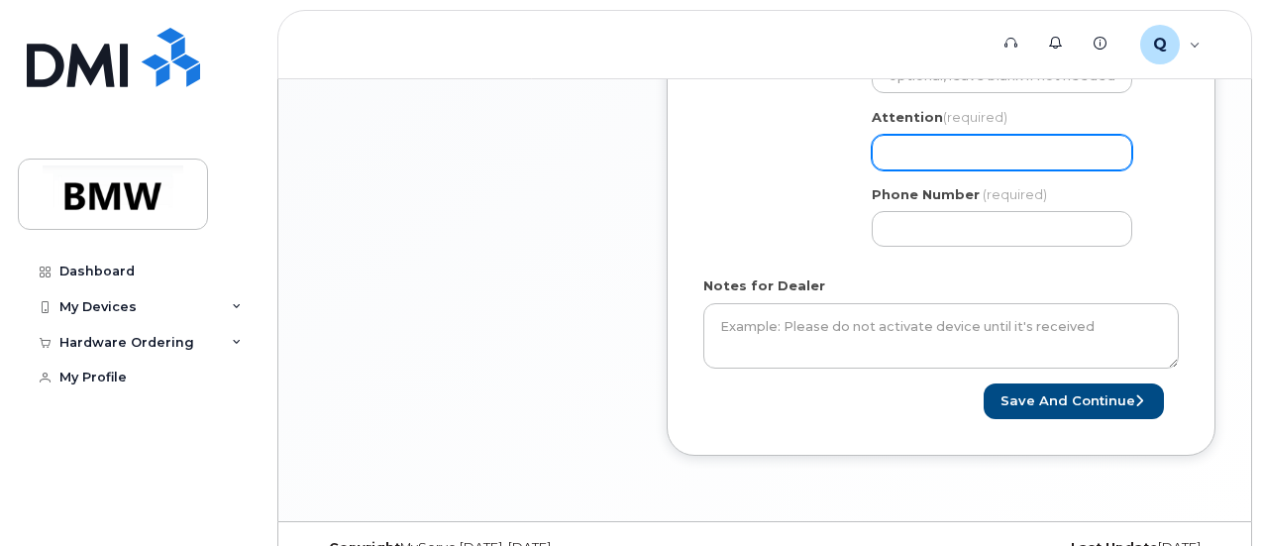
type input "[PERSON_NAME]"
click at [958, 141] on input "Attention (required)" at bounding box center [1001, 153] width 260 height 36
select select
type input "P"
select select
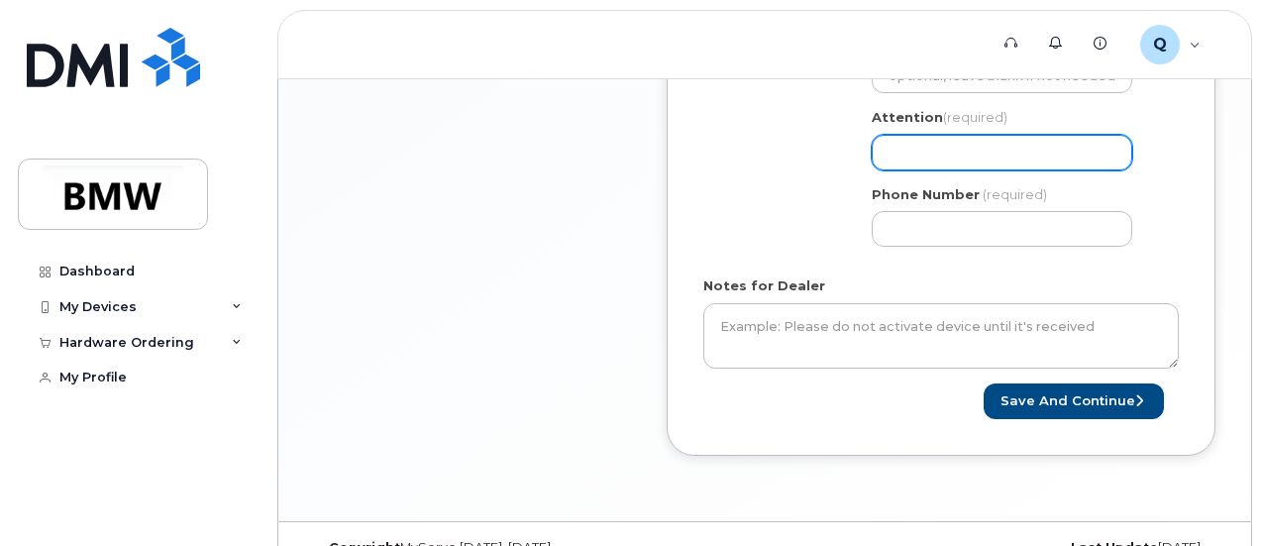
select select
type input "M"
select select
type input "Ma"
select select
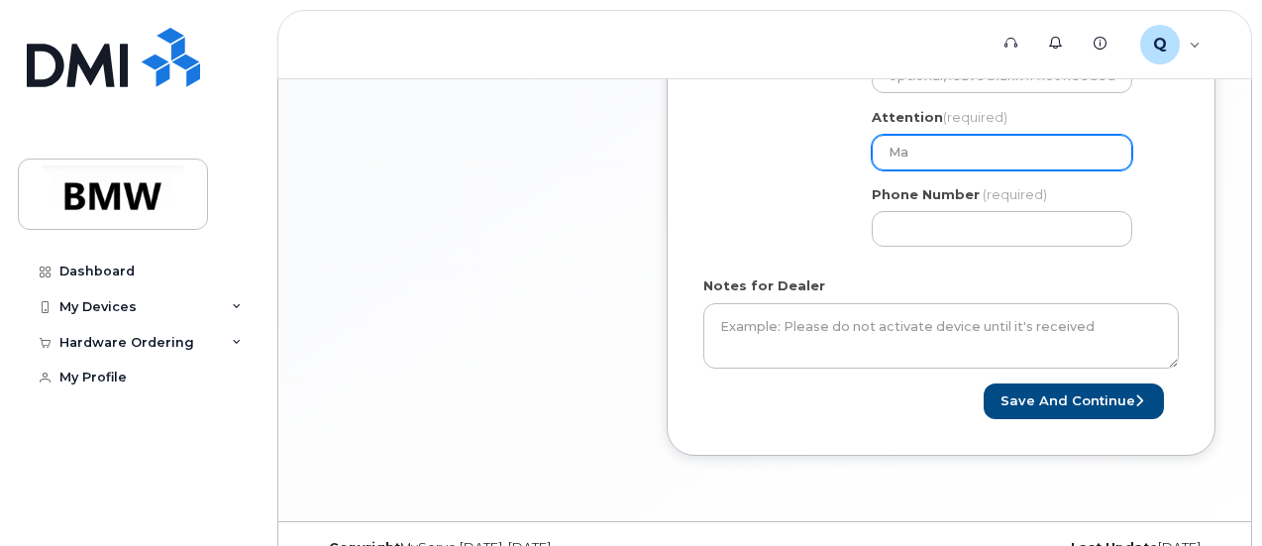
type input "Mal"
select select
type input "Mala"
select select
type input "Malat"
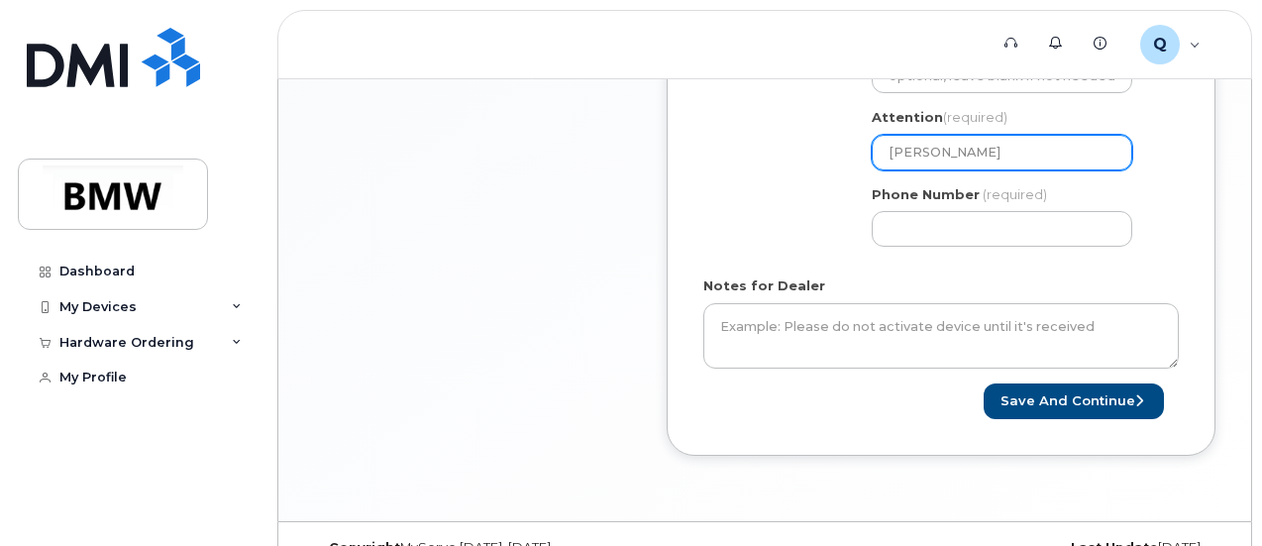
select select
type input "Malathi"
select select
type input "Malathi"
select select
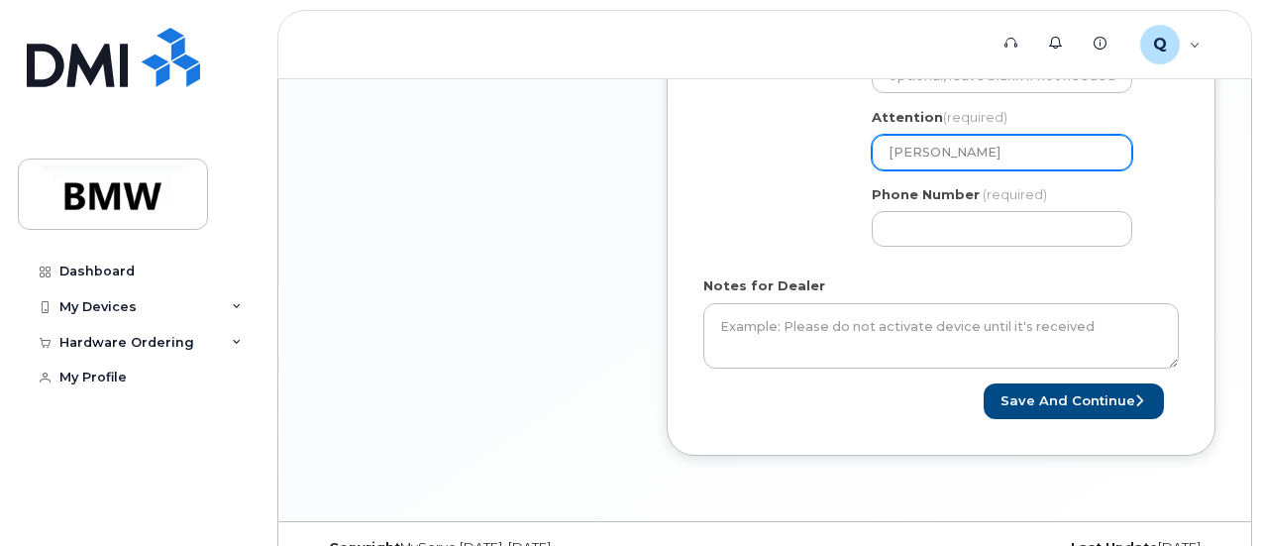
type input "Malathi P"
select select
type input "Malathi Po"
select select
type input "Malathi Poo"
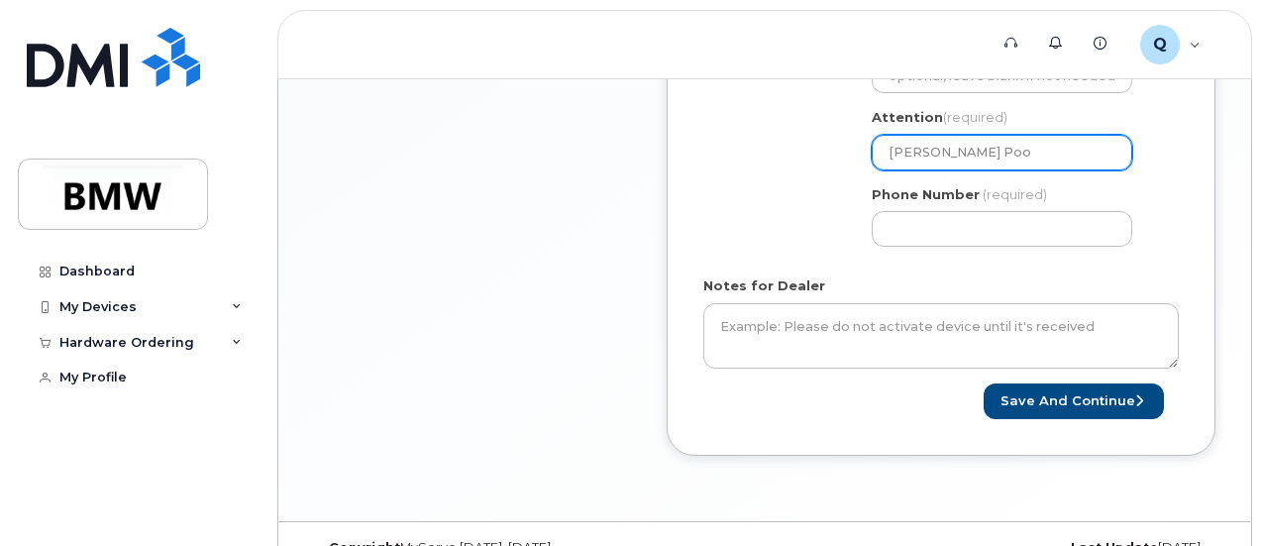
select select
type input "Malathi Pooj"
select select
type input "Malathi Pooja"
select select
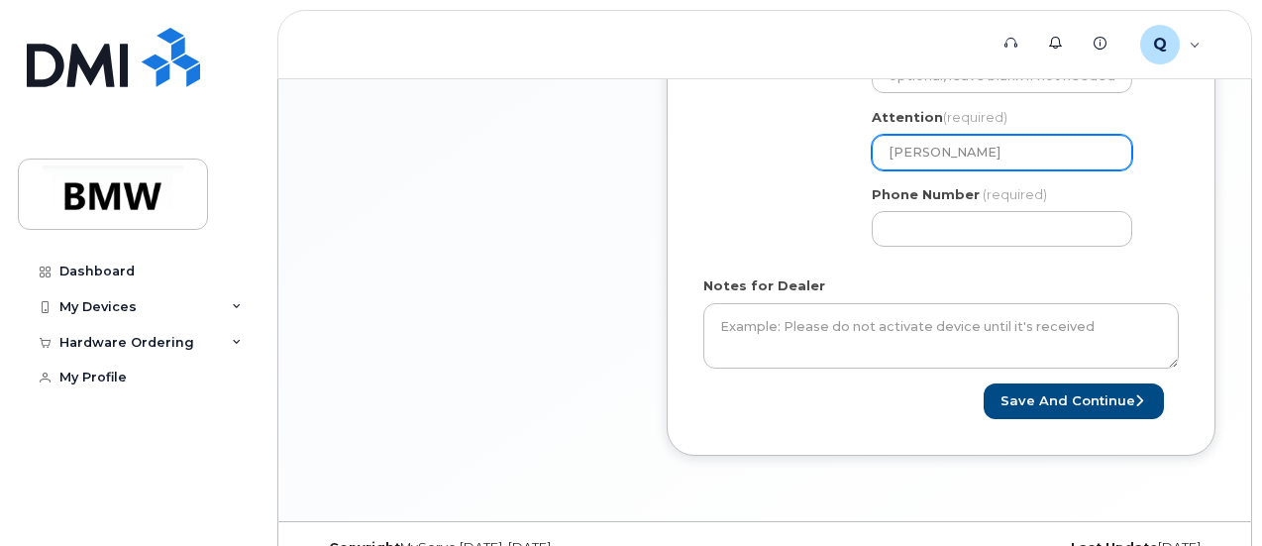
type input "Malathi Poojar"
select select
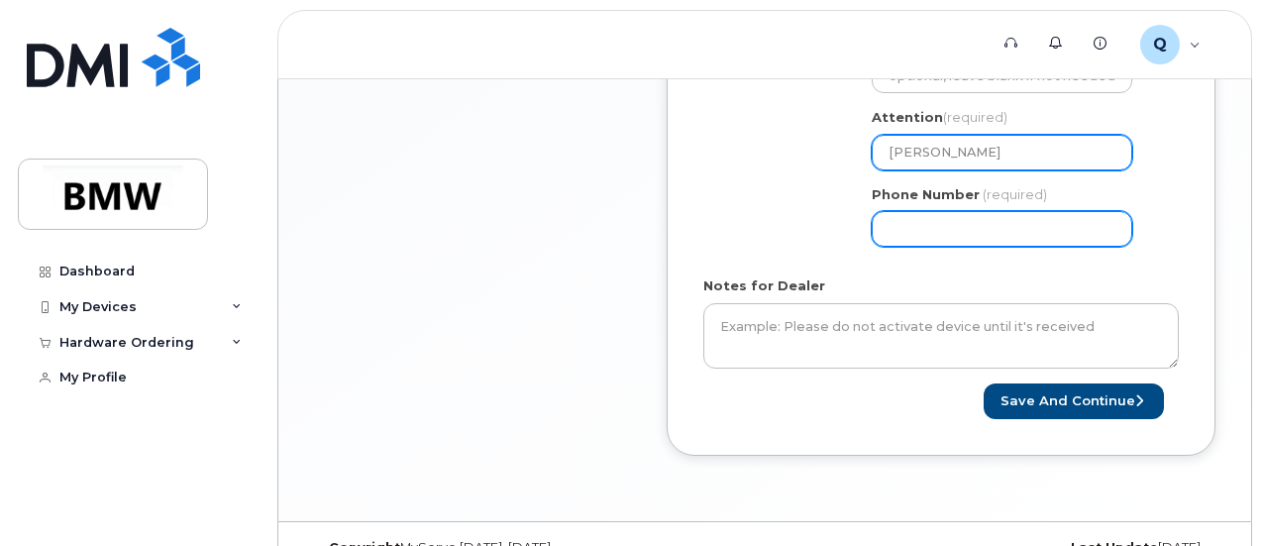
type input "[PERSON_NAME]"
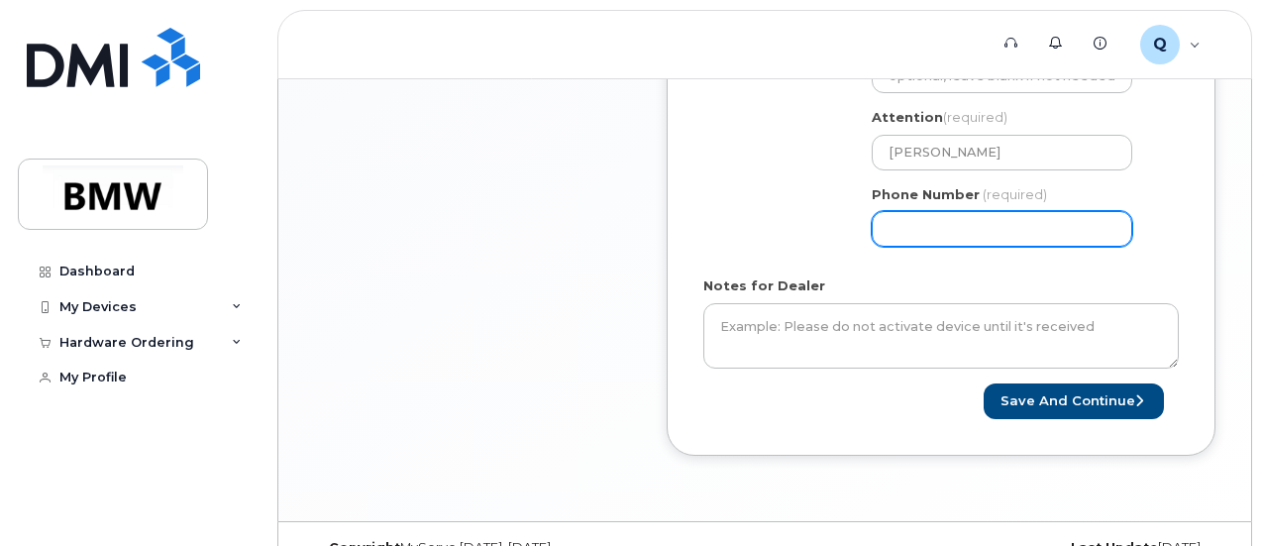
click at [966, 223] on input "Phone Number" at bounding box center [1001, 229] width 260 height 36
select select
type input "8647643516"
select select
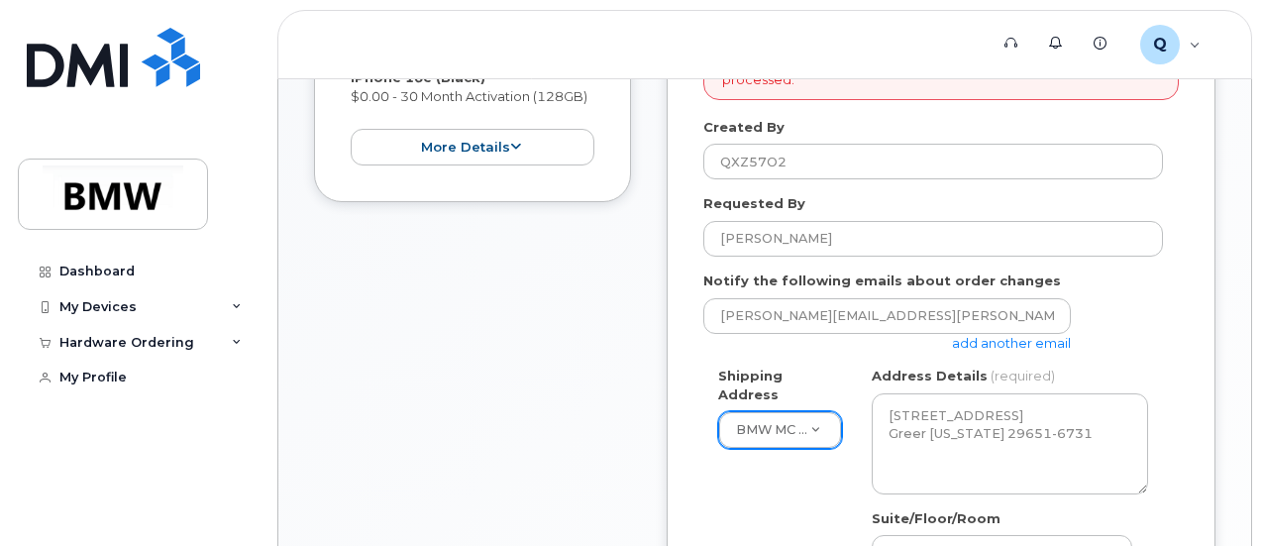
scroll to position [10, 0]
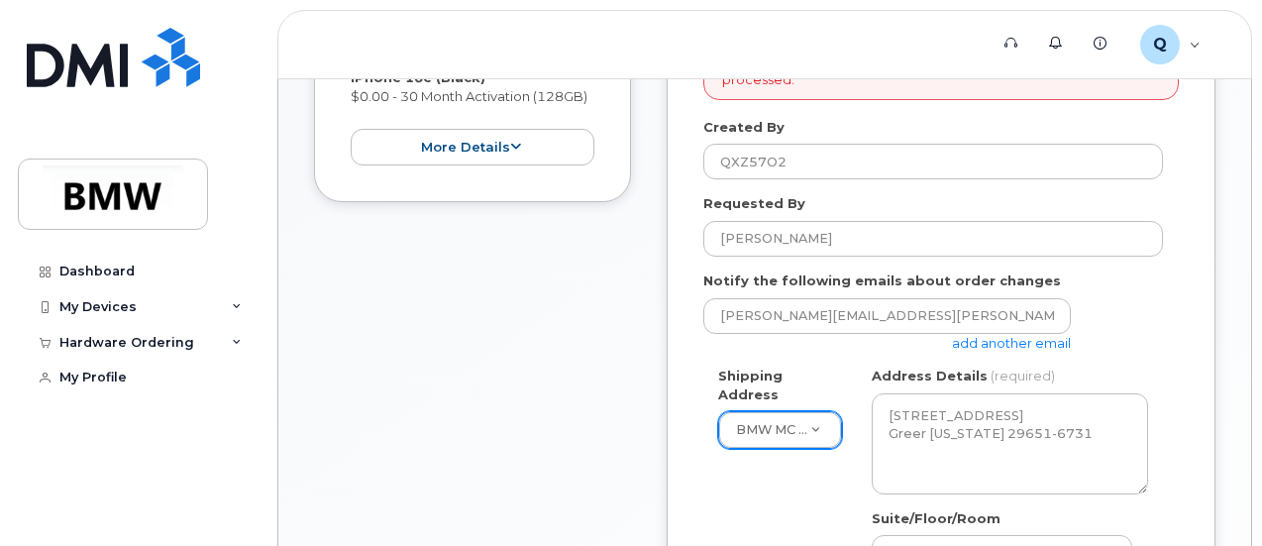
scroll to position [965, 0]
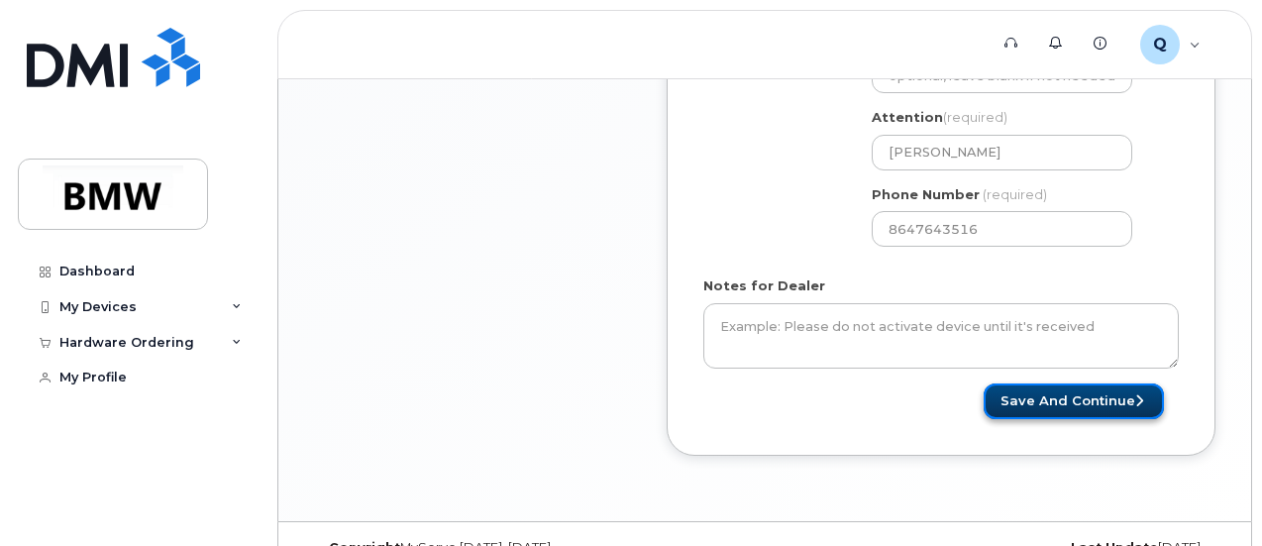
click at [1097, 405] on button "Save and Continue" at bounding box center [1073, 401] width 180 height 37
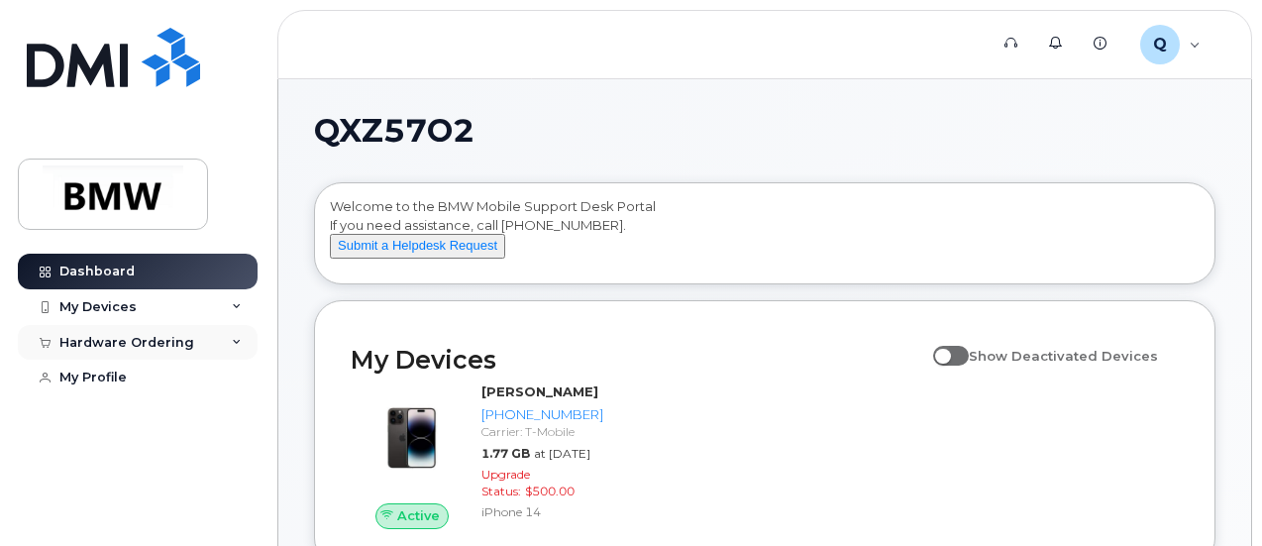
click at [230, 343] on div "Hardware Ordering" at bounding box center [138, 343] width 240 height 36
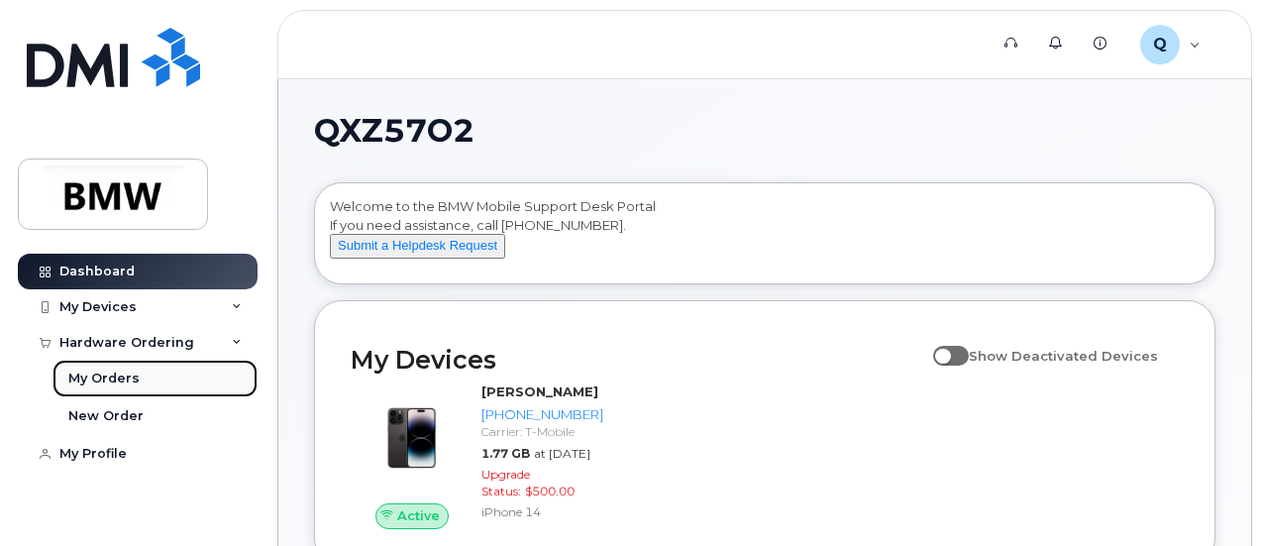
click at [111, 377] on div "My Orders" at bounding box center [103, 378] width 71 height 18
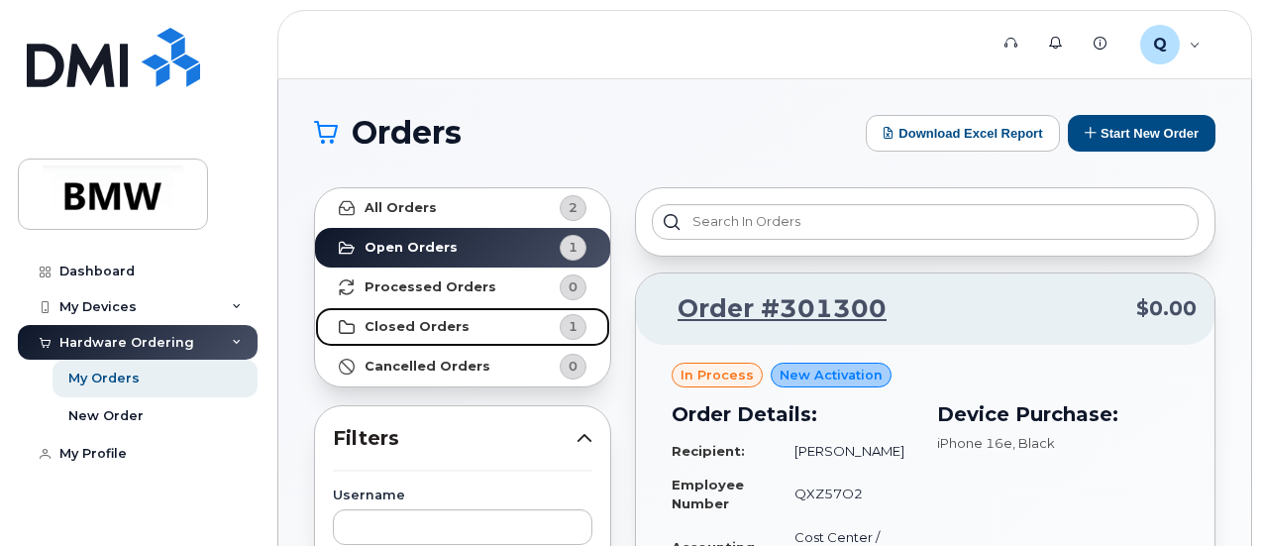
click at [392, 328] on strong "Closed Orders" at bounding box center [416, 327] width 105 height 16
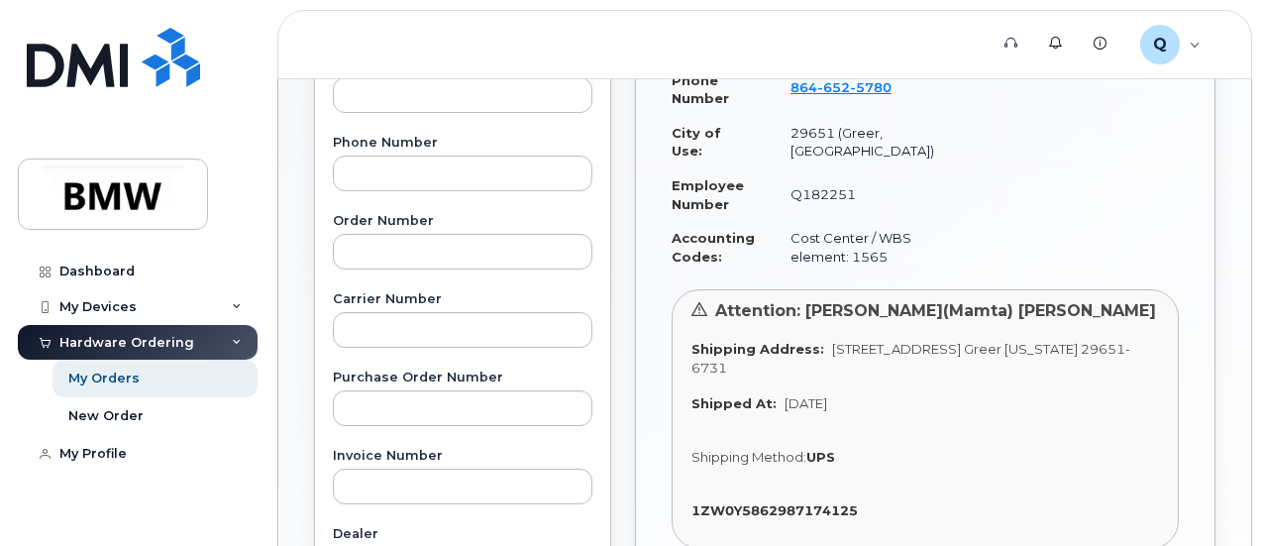
scroll to position [436, 0]
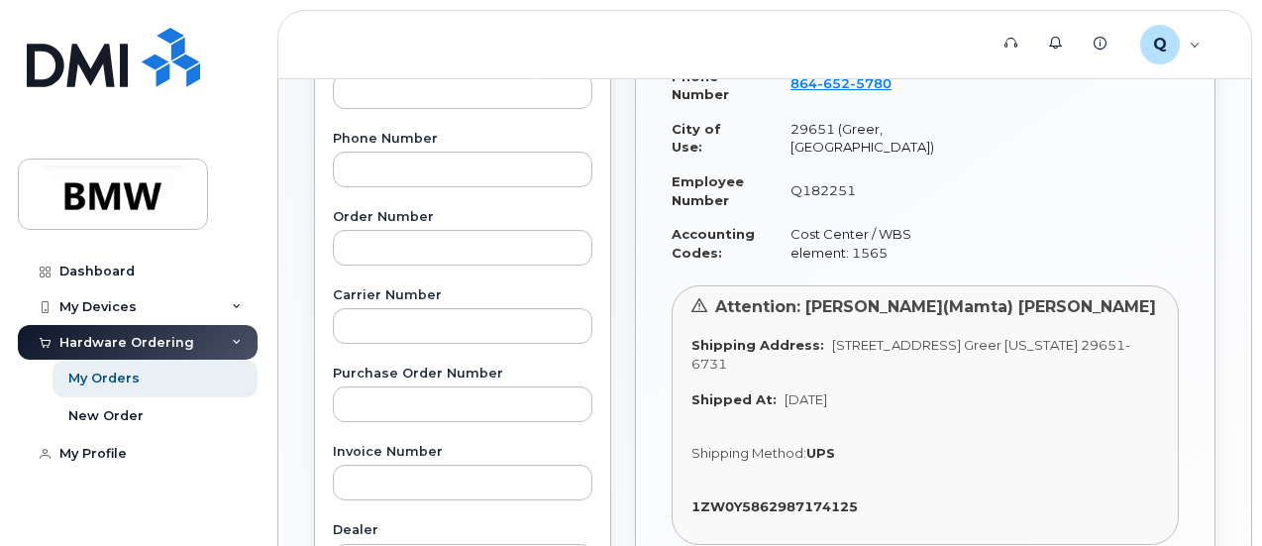
click at [939, 397] on div "Attention: Malathi(Mamta) Poojary Shipping Address: 1400 Highway 101 S GREER SC…" at bounding box center [924, 414] width 507 height 258
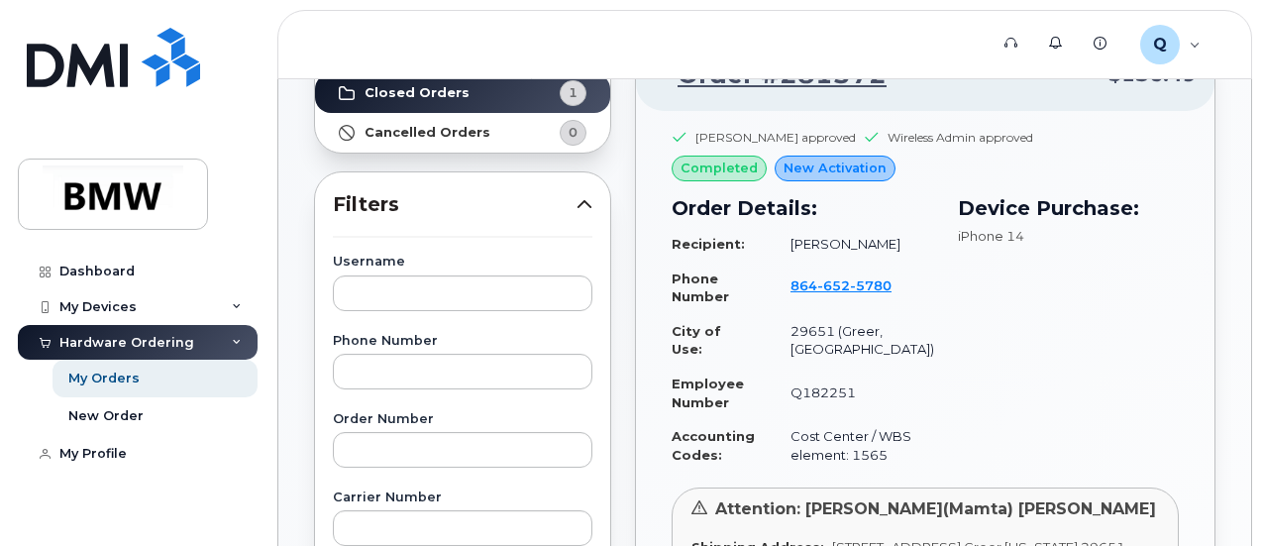
scroll to position [711, 0]
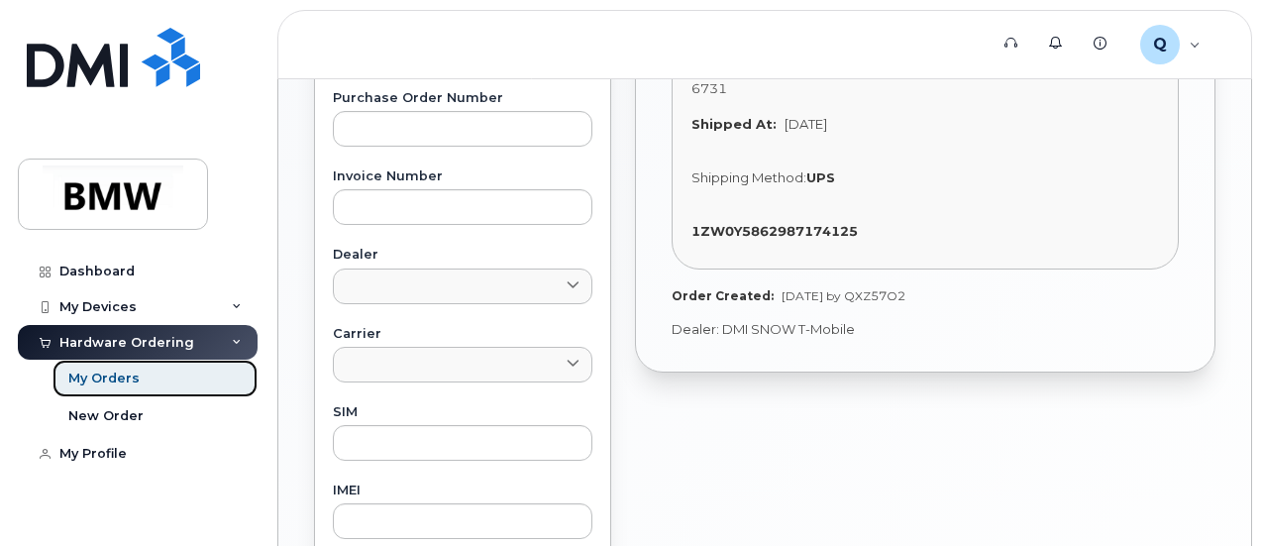
click at [94, 381] on div "My Orders" at bounding box center [103, 378] width 71 height 18
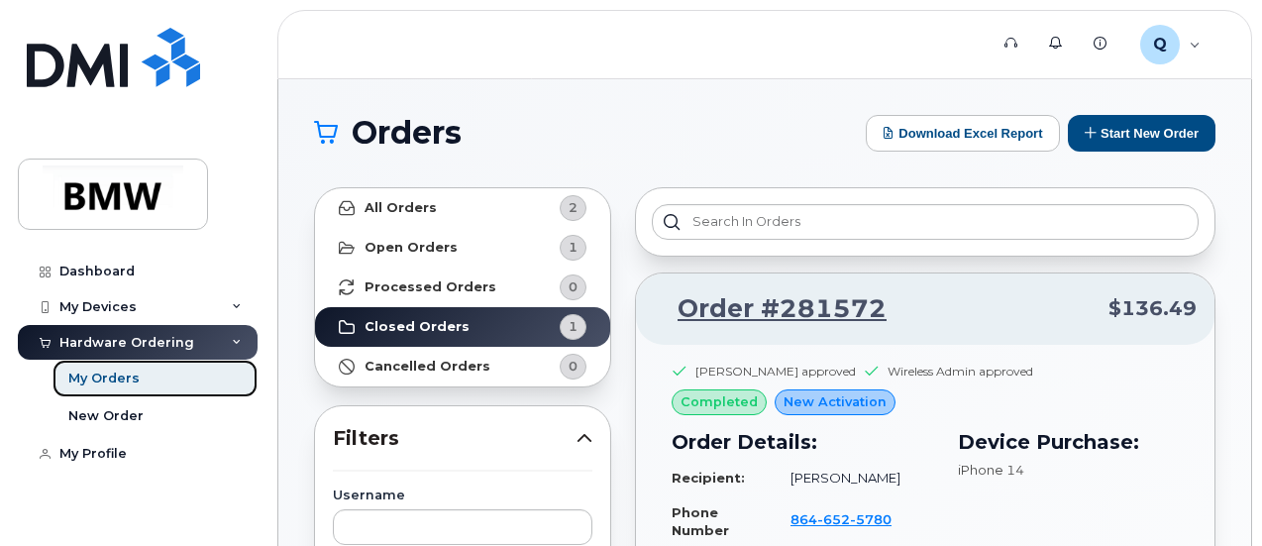
click at [137, 374] on link "My Orders" at bounding box center [154, 378] width 205 height 38
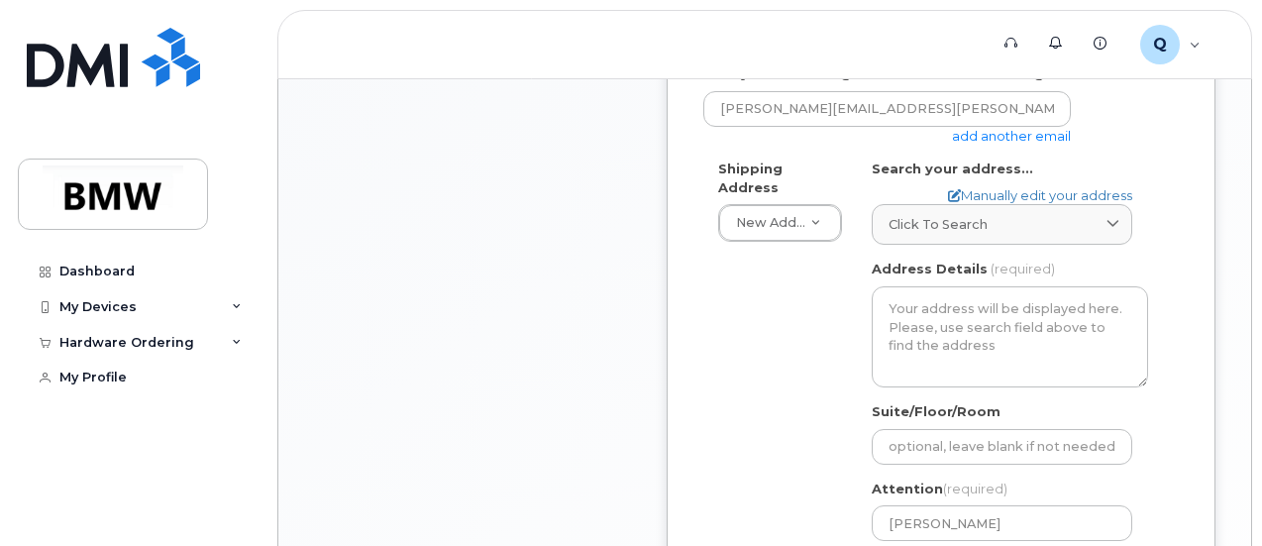
scroll to position [696, 0]
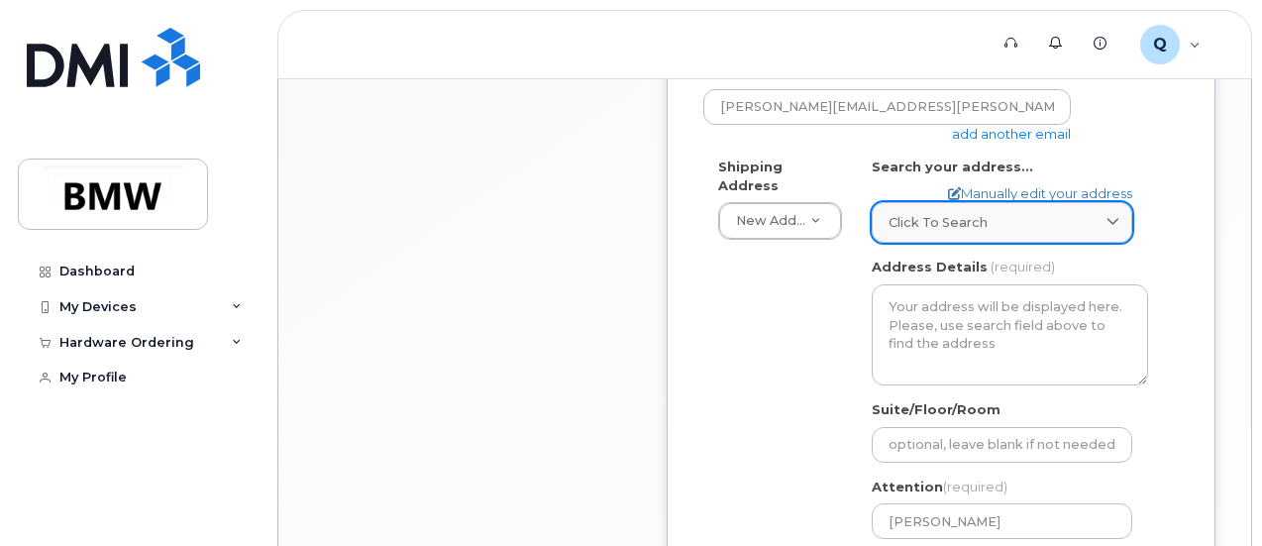
click at [979, 230] on link "Click to search" at bounding box center [1001, 222] width 260 height 41
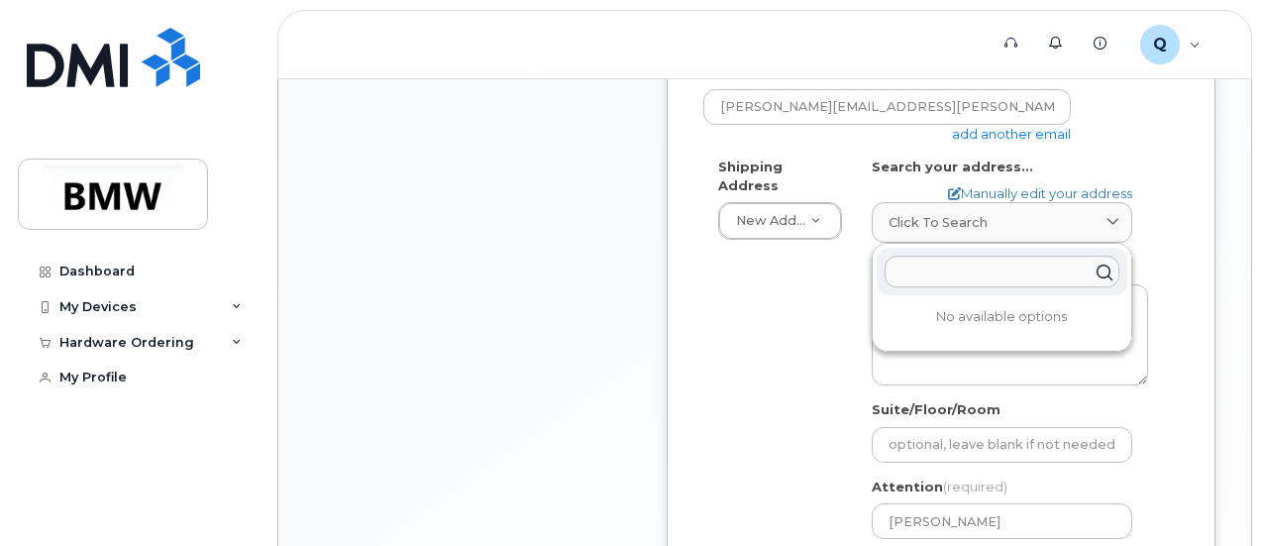
click at [642, 403] on div "Item #1 in process $0.00 New Activation Malathi Poojary iPhone 16e (Black) $0.0…" at bounding box center [764, 269] width 901 height 1169
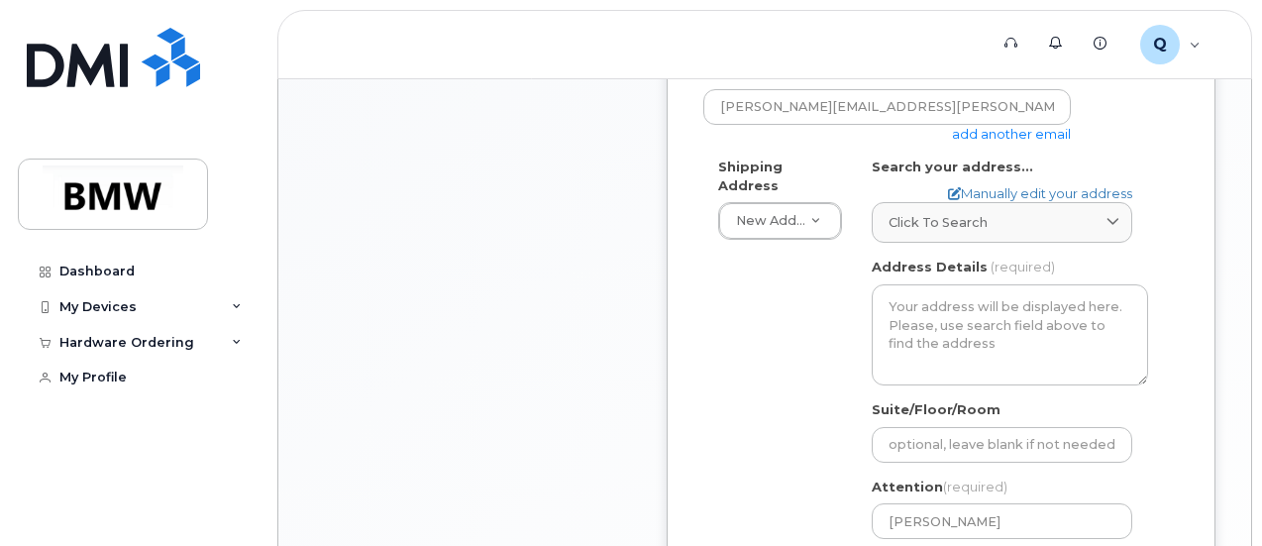
click at [692, 396] on div "* Note: If you select “New Address,” and wish to have the device sent to a pers…" at bounding box center [940, 254] width 549 height 1139
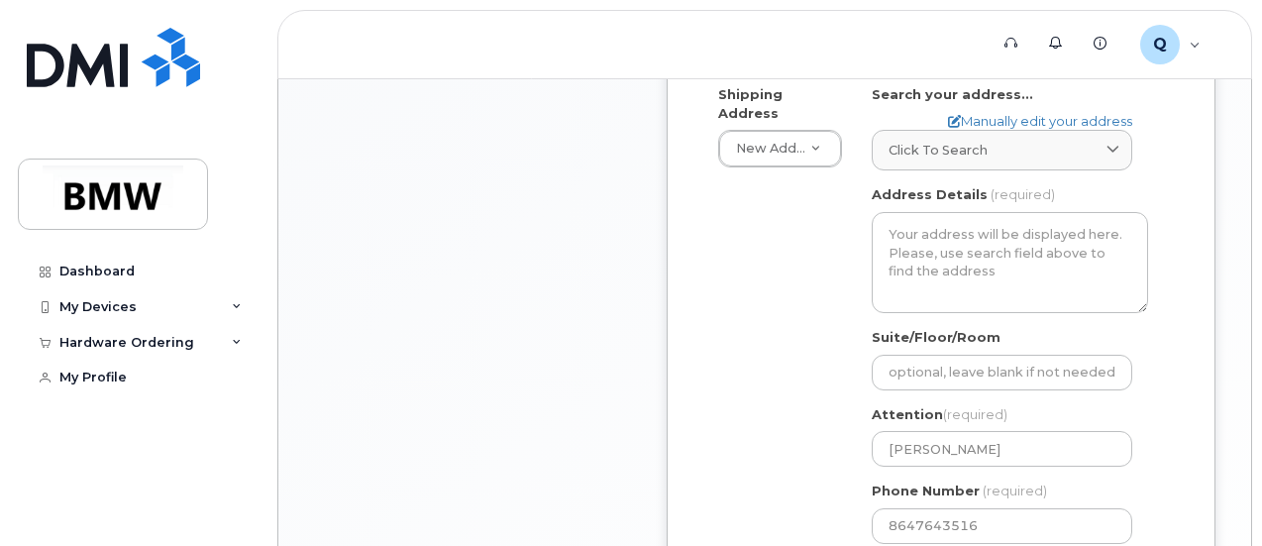
scroll to position [736, 0]
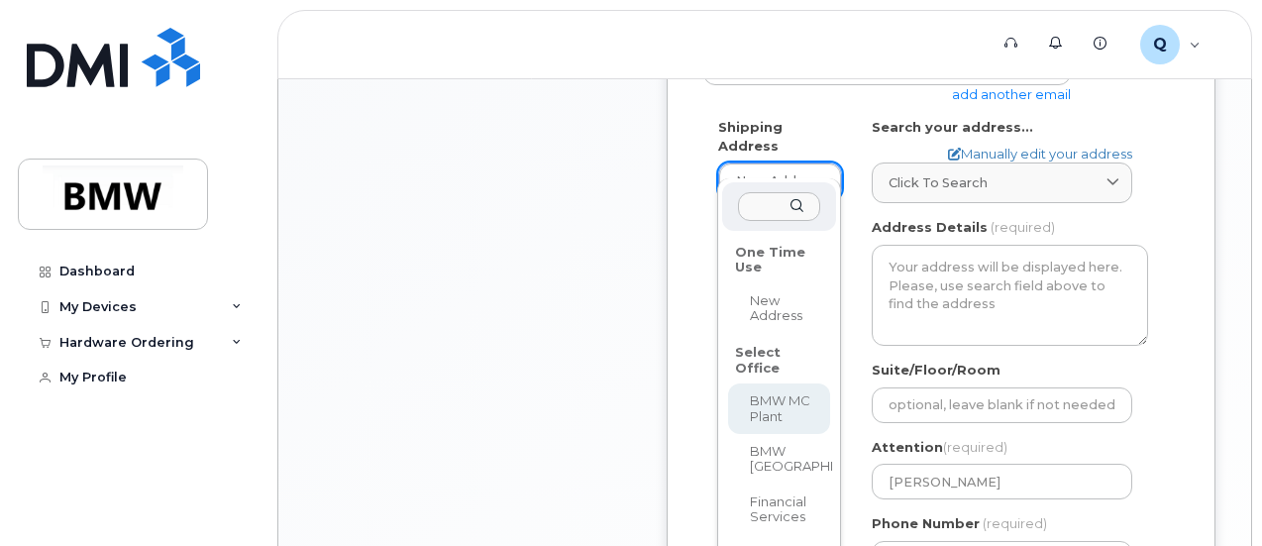
select select
type textarea "1400 Highway 101 S GREER SC 29651-6731 UNITED STATES Greer South Carolina 29651…"
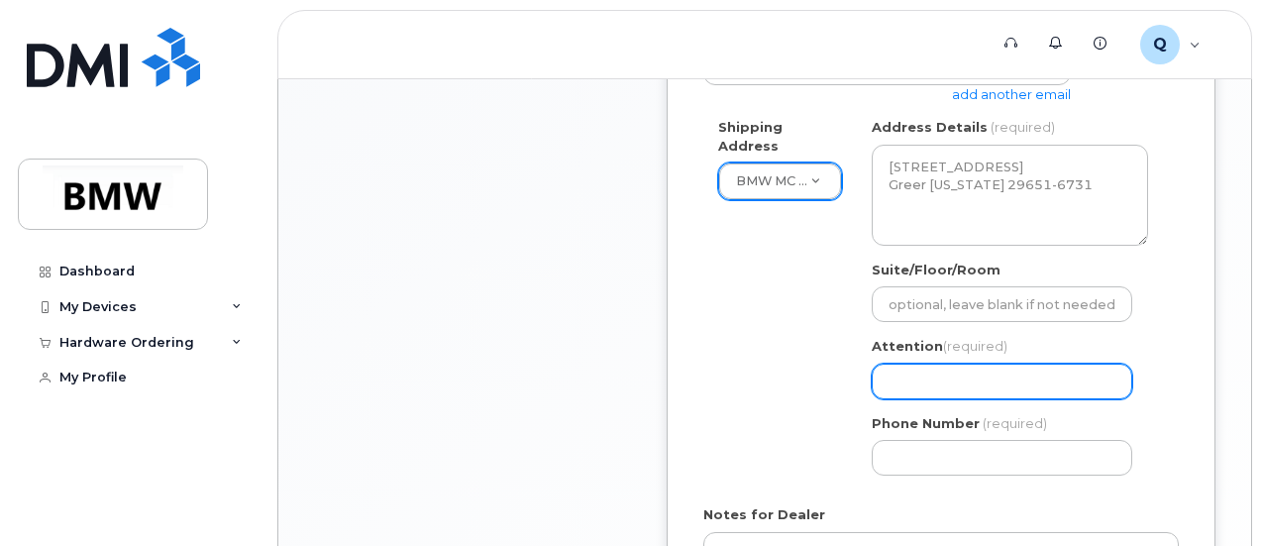
click at [988, 371] on input "Attention (required)" at bounding box center [1001, 381] width 260 height 36
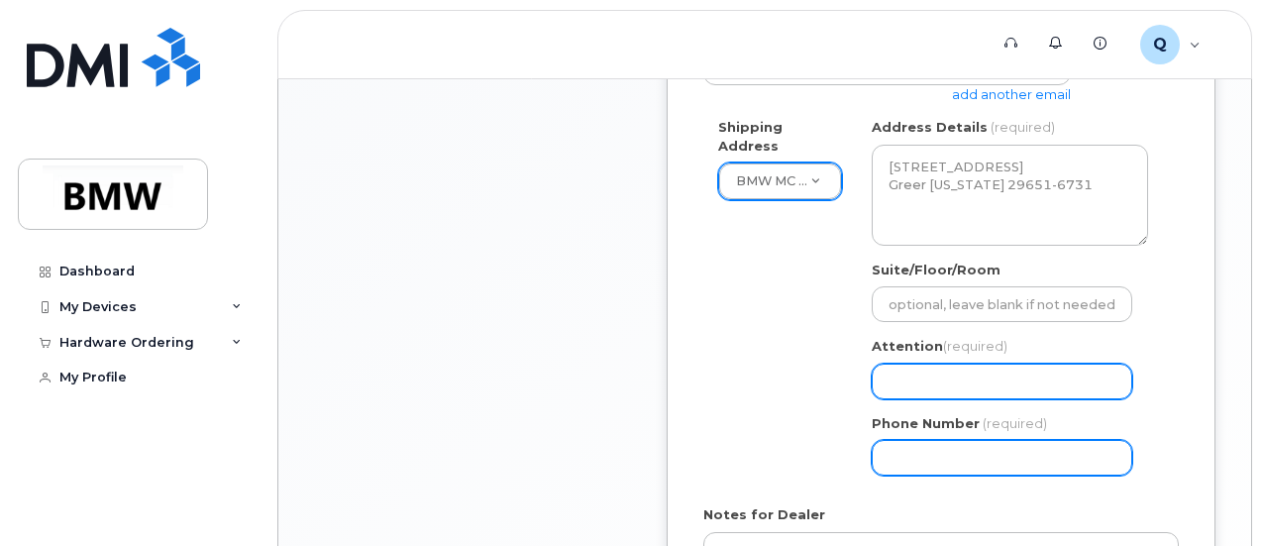
type input "[PERSON_NAME]"
select select
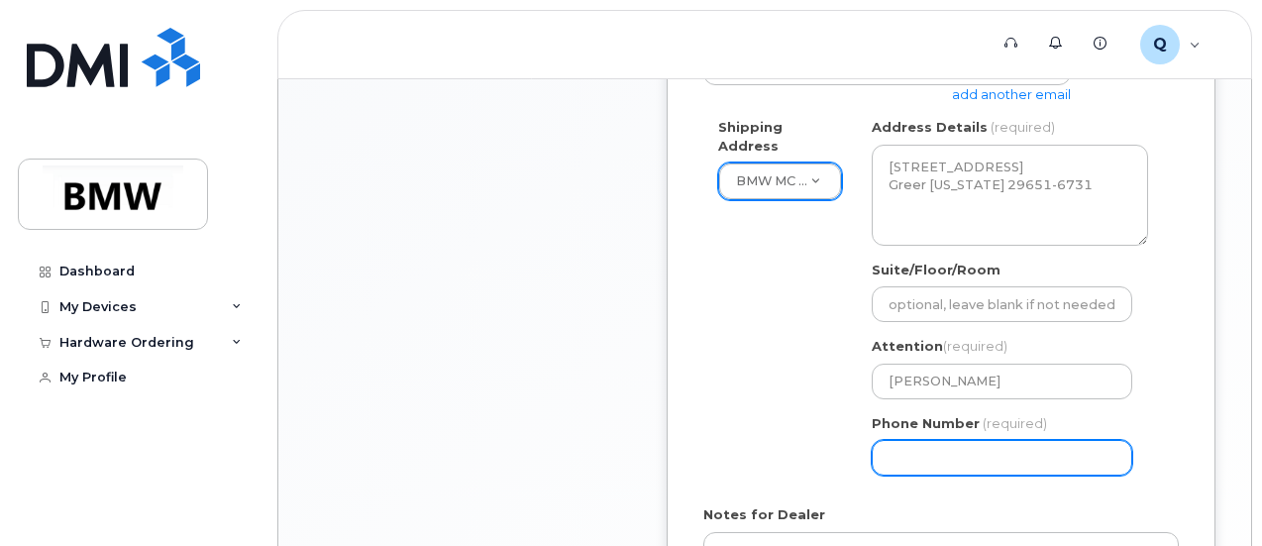
click at [968, 453] on input "Phone Number" at bounding box center [1001, 458] width 260 height 36
type input "8647643516"
select select
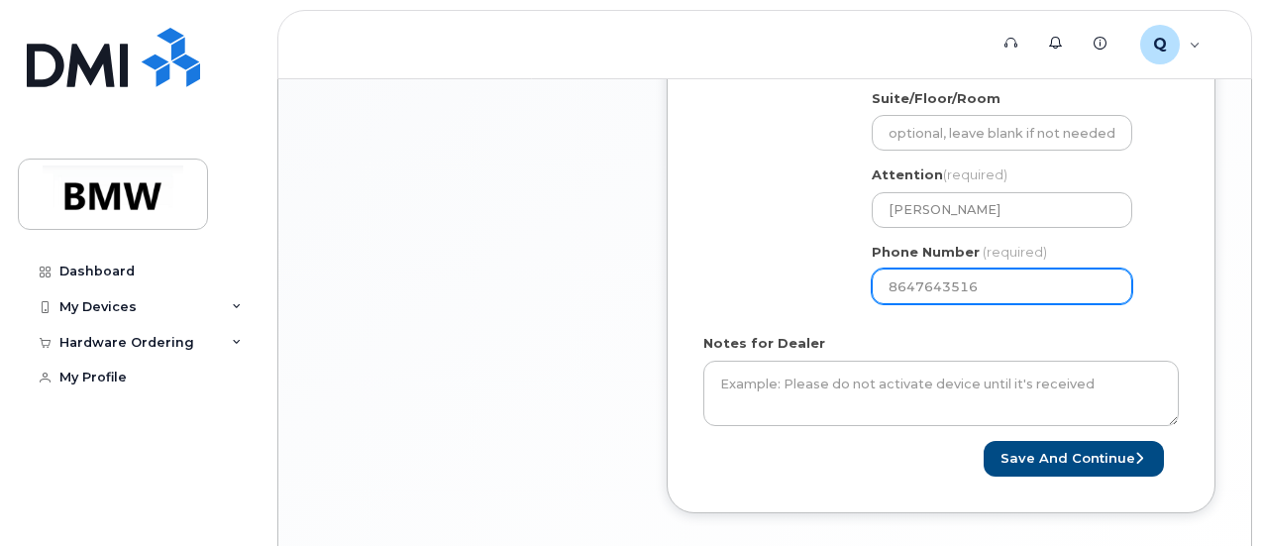
scroll to position [935, 0]
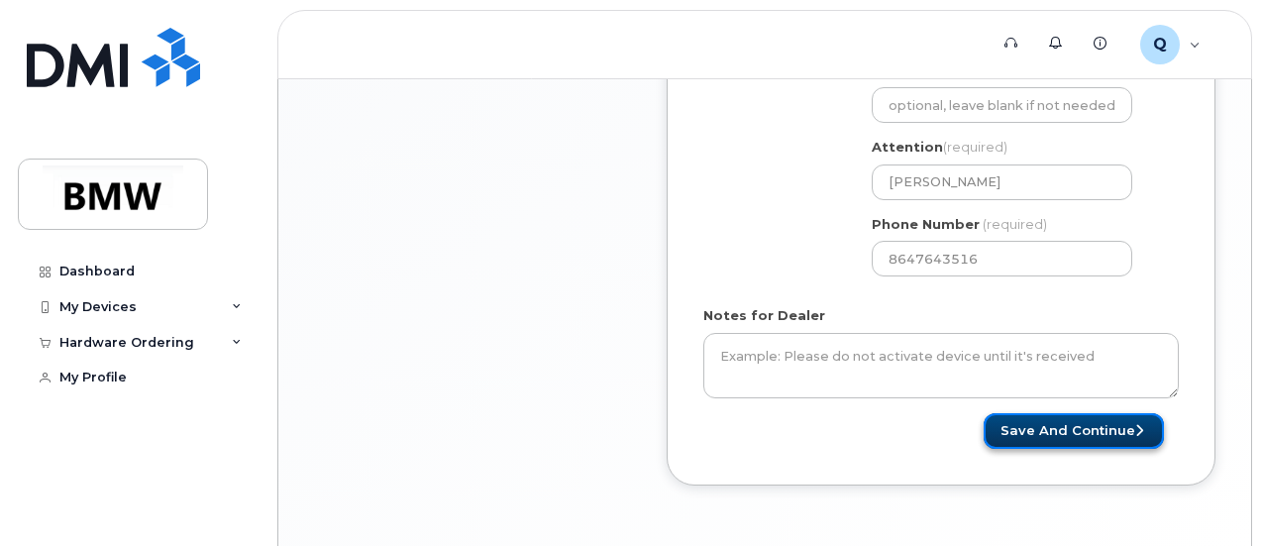
click at [1104, 413] on button "Save and Continue" at bounding box center [1073, 431] width 180 height 37
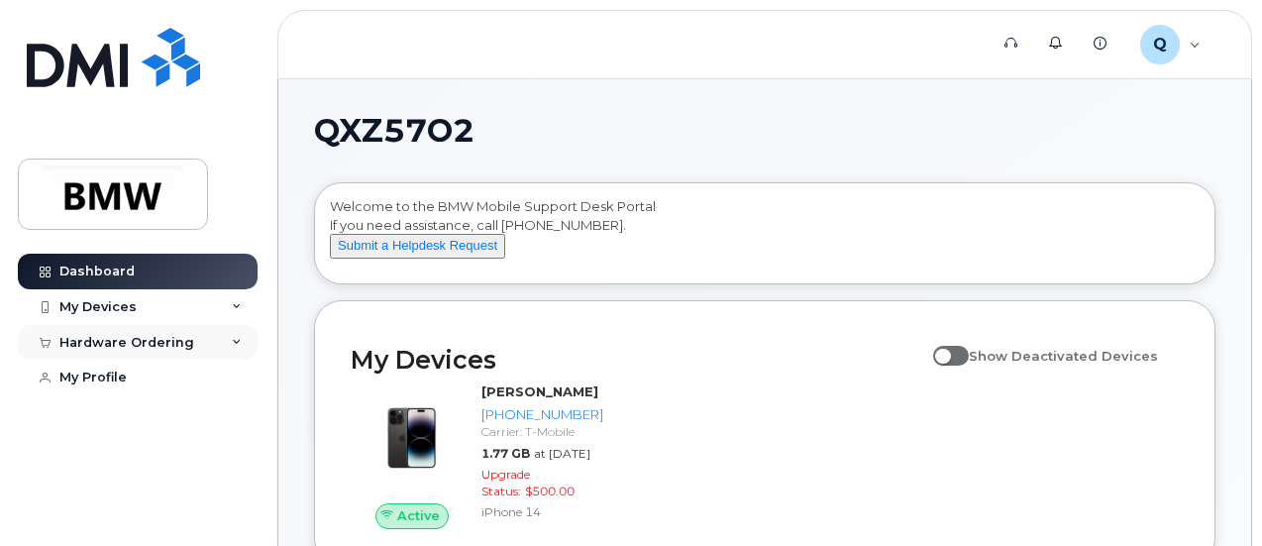
click at [233, 346] on icon at bounding box center [237, 343] width 10 height 10
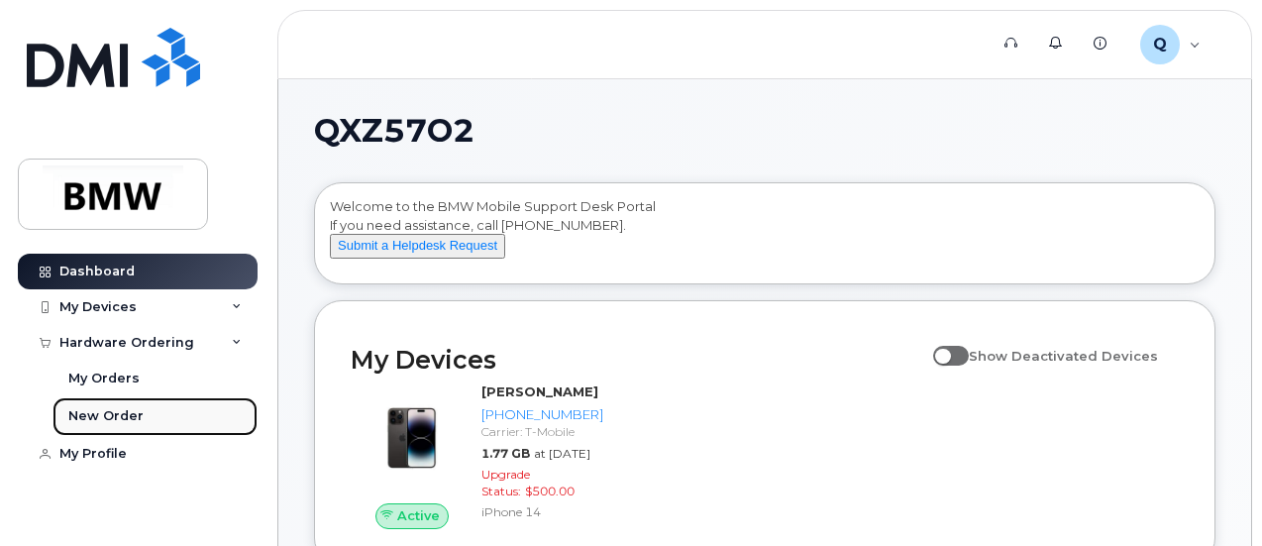
click at [125, 415] on div "New Order" at bounding box center [105, 416] width 75 height 18
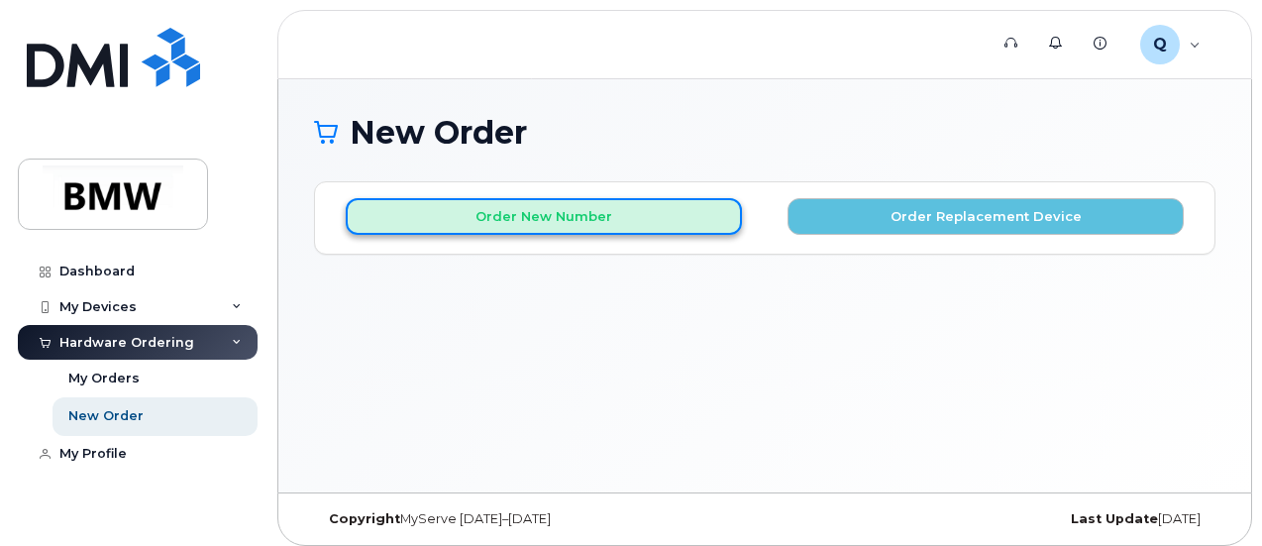
click at [561, 209] on button "Order New Number" at bounding box center [544, 216] width 396 height 37
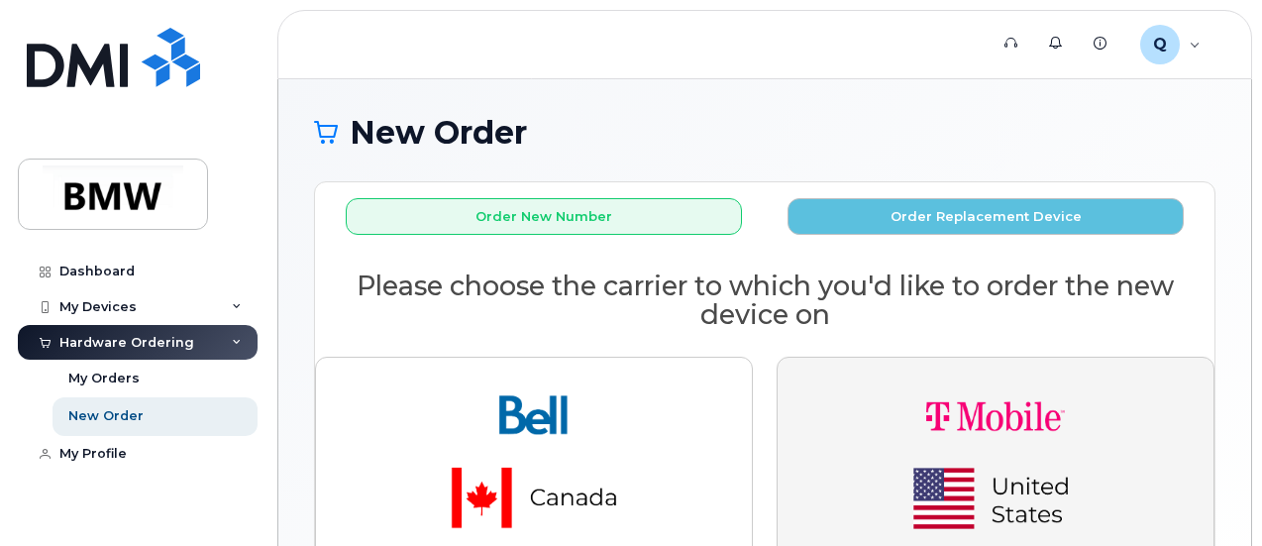
click at [1072, 445] on img "button" at bounding box center [995, 456] width 277 height 166
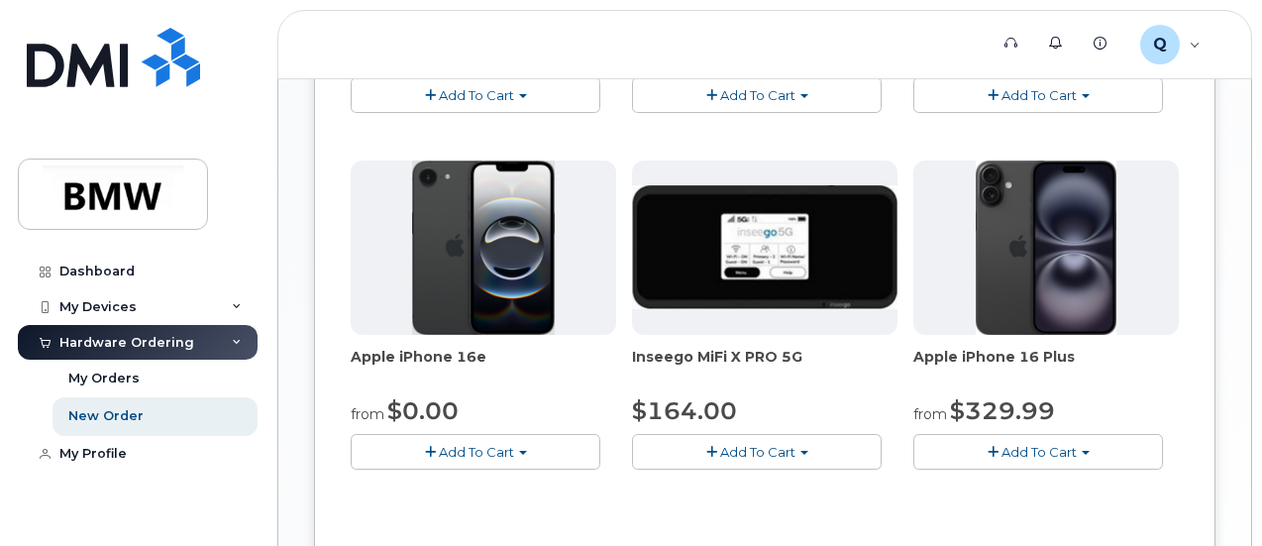
scroll to position [753, 0]
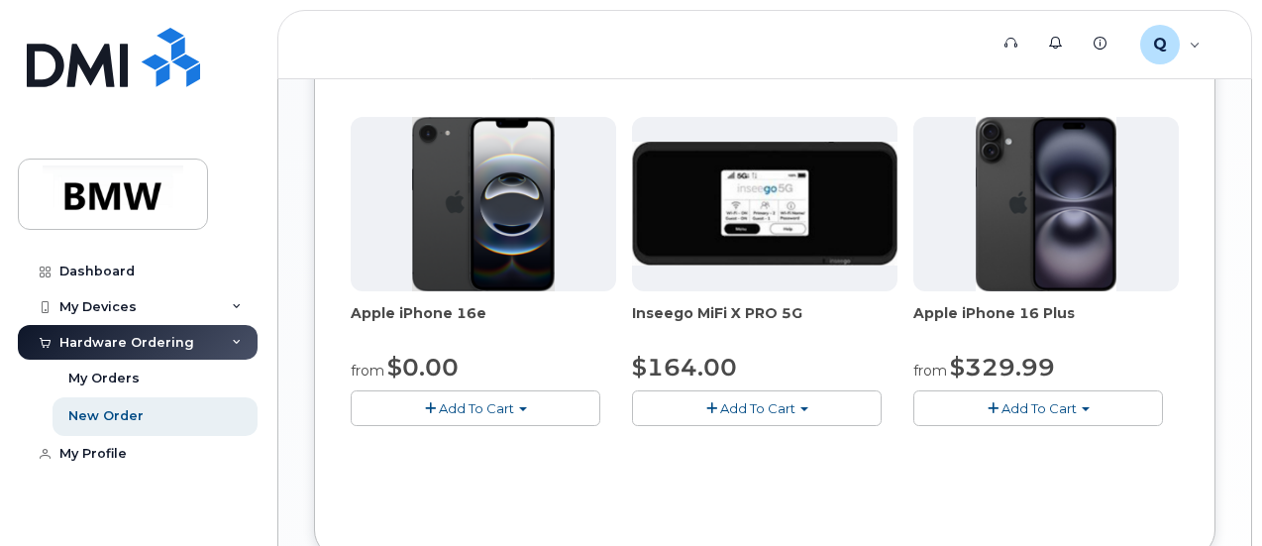
scroll to position [707, 0]
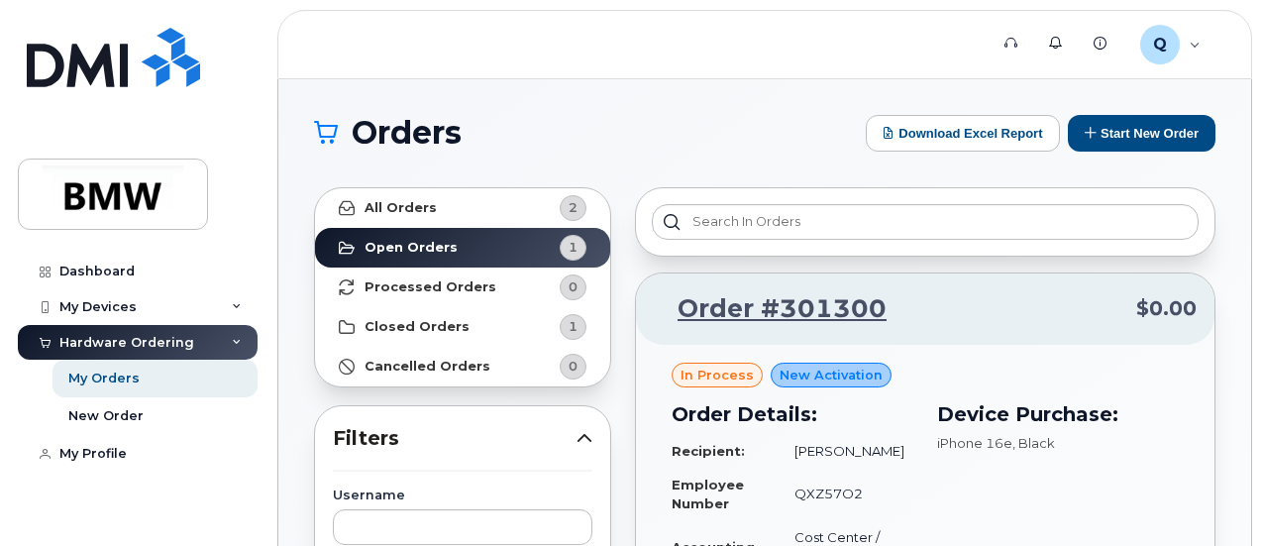
click at [416, 207] on strong "All Orders" at bounding box center [400, 208] width 72 height 16
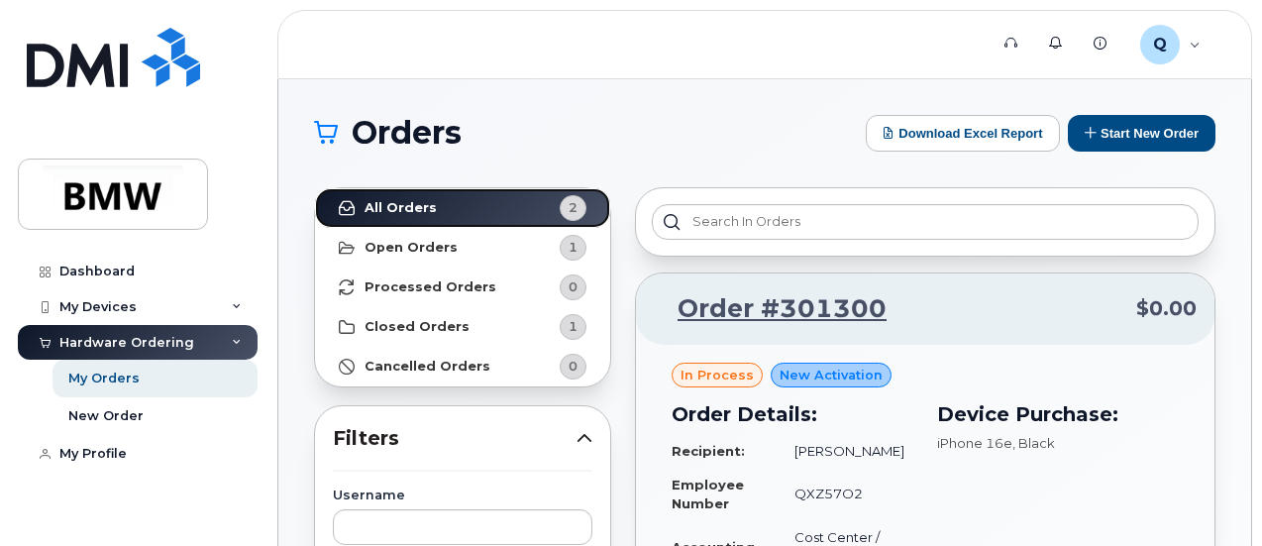
click at [398, 208] on strong "All Orders" at bounding box center [400, 208] width 72 height 16
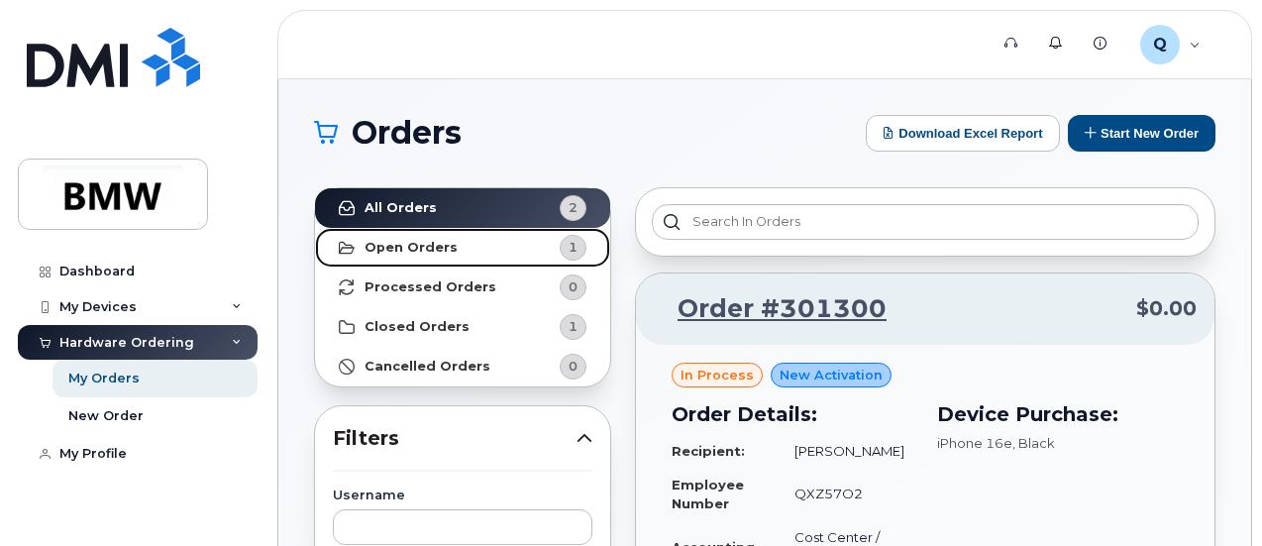
click at [420, 243] on strong "Open Orders" at bounding box center [410, 248] width 93 height 16
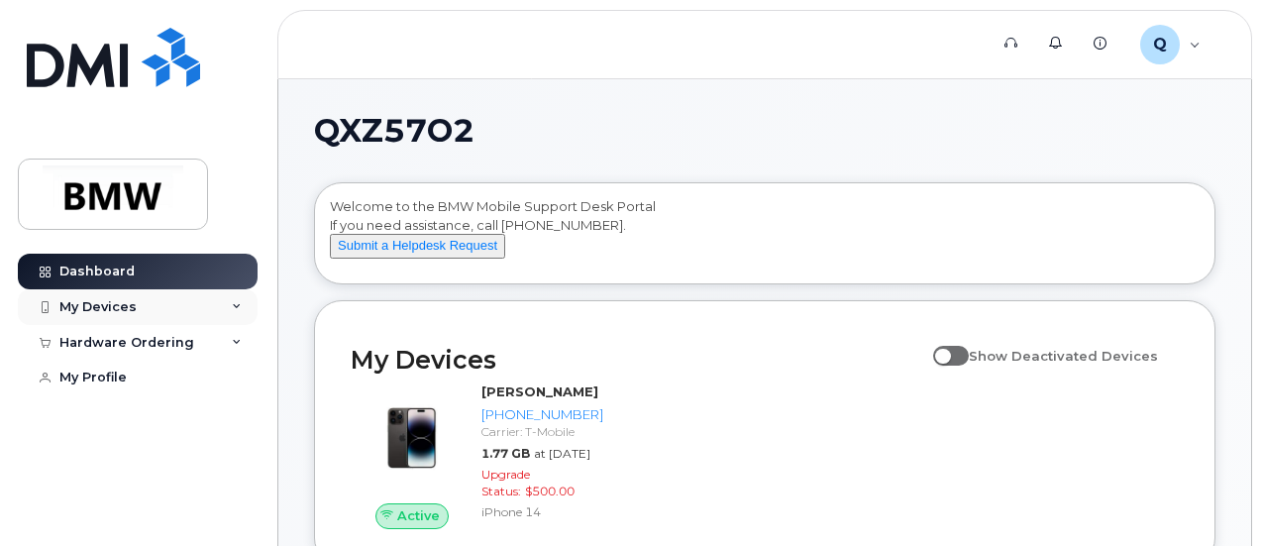
click at [113, 307] on div "My Devices" at bounding box center [97, 307] width 77 height 16
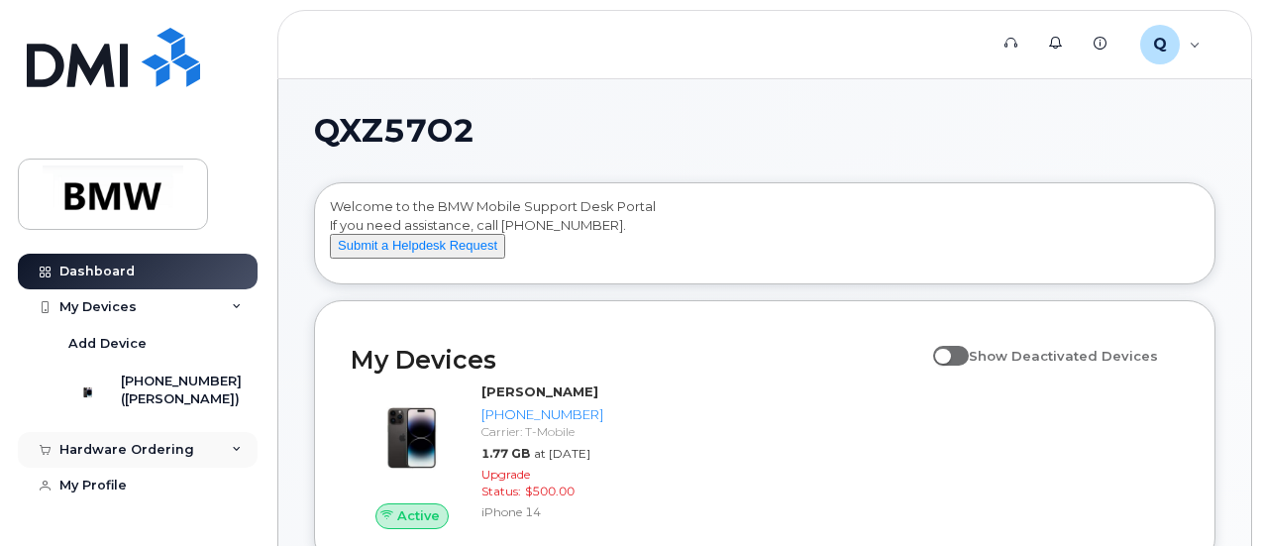
click at [97, 458] on div "Hardware Ordering" at bounding box center [126, 450] width 135 height 16
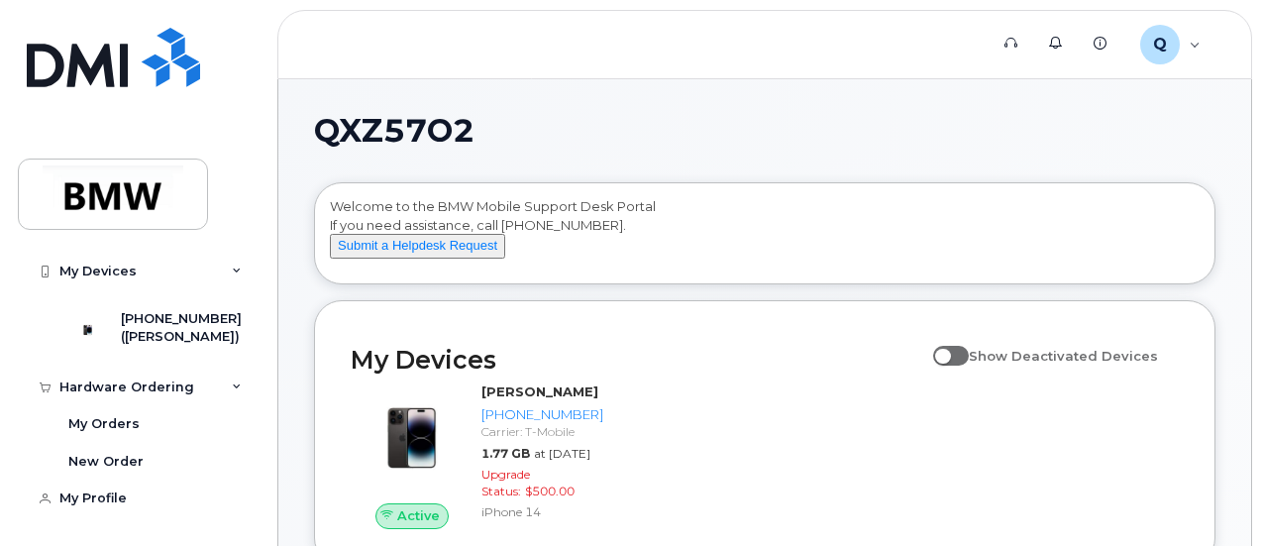
scroll to position [83, 0]
click at [81, 421] on div "My Orders" at bounding box center [103, 424] width 71 height 18
